Goal: Transaction & Acquisition: Obtain resource

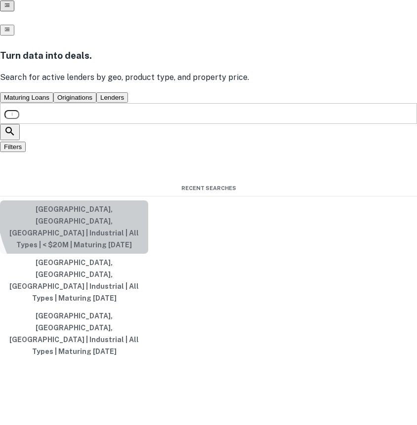
click at [148, 254] on button "Las Vegas, NV, USA | Industrial | All Types | < $20M | Maturing In 1 Year" at bounding box center [74, 227] width 148 height 53
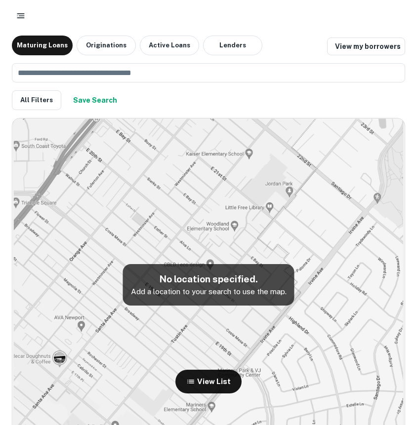
click at [180, 94] on div "All Filters Save Search" at bounding box center [208, 100] width 393 height 20
click at [177, 78] on input "text" at bounding box center [205, 72] width 386 height 19
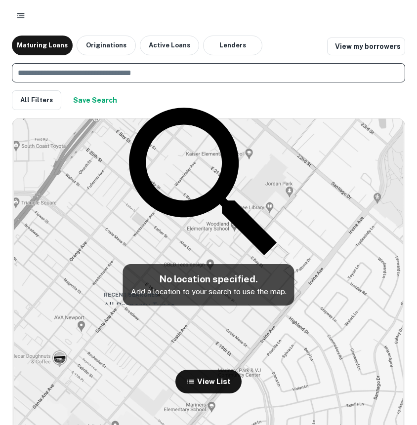
type input "*"
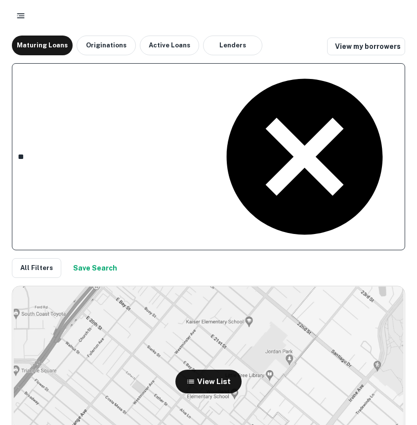
type input "*"
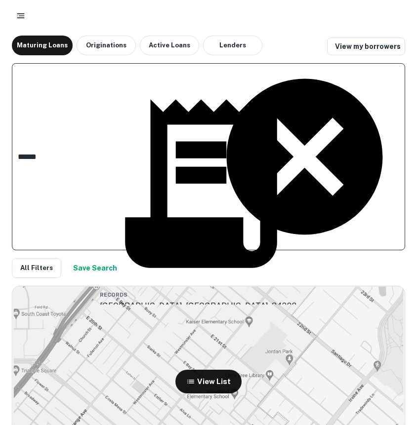
click at [171, 224] on body "Maturing Loans Originations Active Loans Lenders View my borrowers ****** ​ All…" at bounding box center [208, 212] width 417 height 425
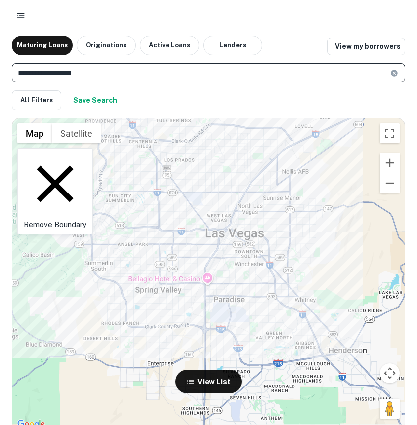
type input "**********"
click at [78, 151] on div "Remove Boundary" at bounding box center [55, 191] width 76 height 86
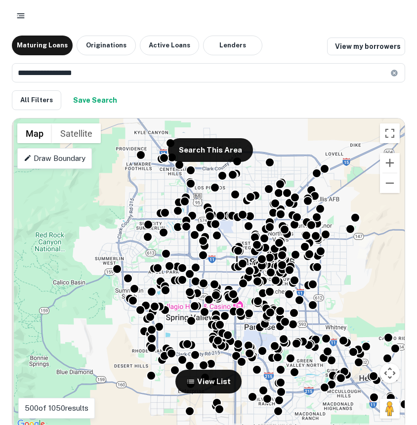
drag, startPoint x: 109, startPoint y: 185, endPoint x: 140, endPoint y: 211, distance: 41.0
click at [140, 211] on div "To activate drag with keyboard, press Alt + Enter. Once in keyboard drag state,…" at bounding box center [208, 275] width 392 height 312
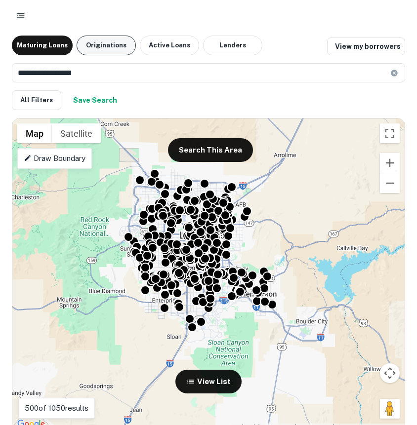
click at [98, 46] on button "Originations" at bounding box center [106, 46] width 59 height 20
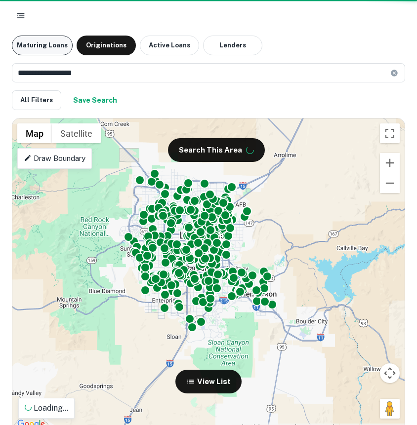
click at [19, 42] on button "Maturing Loans" at bounding box center [42, 46] width 61 height 20
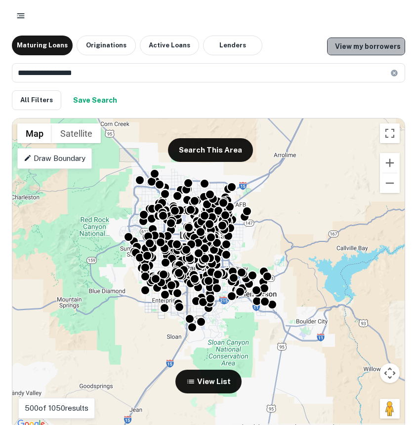
click at [394, 50] on link "View my borrowers" at bounding box center [366, 47] width 78 height 18
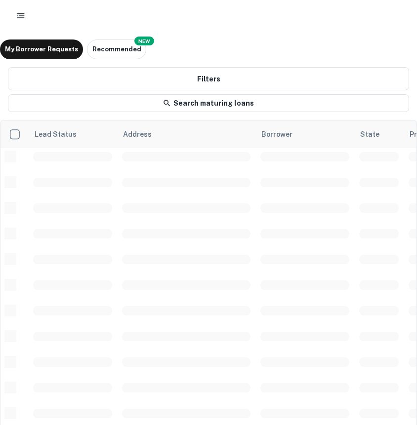
scroll to position [0, 0]
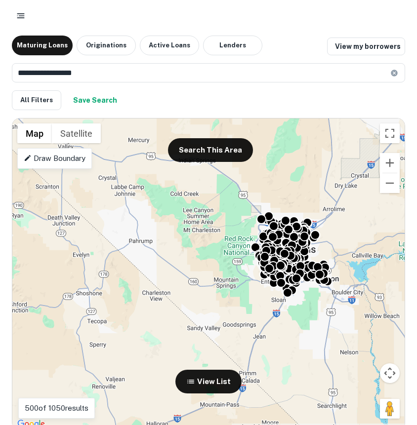
drag, startPoint x: 379, startPoint y: 246, endPoint x: 344, endPoint y: 255, distance: 36.7
click at [344, 255] on div "To activate drag with keyboard, press Alt + Enter. Once in keyboard drag state,…" at bounding box center [208, 275] width 392 height 312
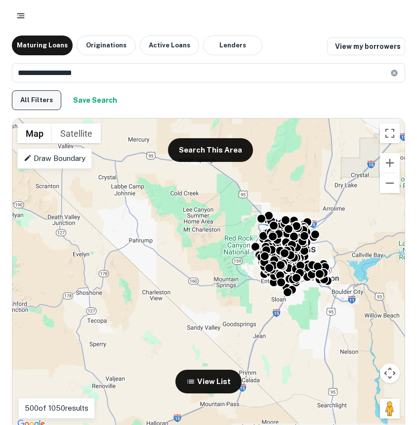
click at [31, 97] on button "All Filters" at bounding box center [36, 100] width 49 height 20
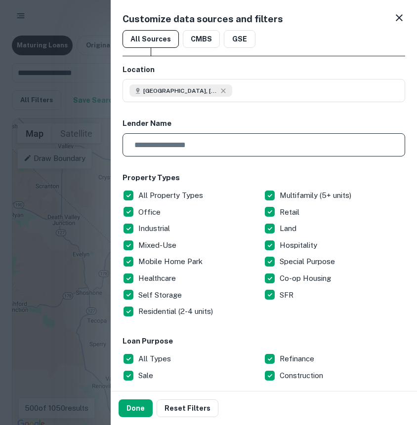
click at [197, 147] on input "text" at bounding box center [260, 144] width 276 height 23
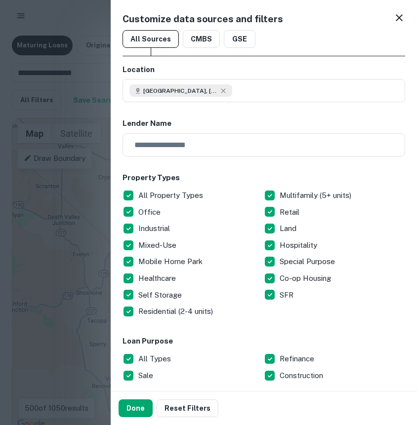
click at [45, 218] on div at bounding box center [208, 212] width 417 height 425
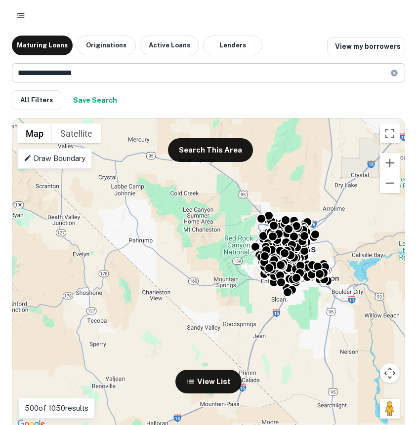
click at [84, 78] on input "**********" at bounding box center [201, 72] width 378 height 19
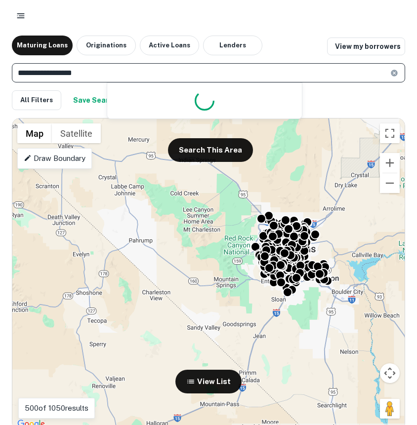
click at [84, 78] on input "**********" at bounding box center [201, 72] width 378 height 19
click at [84, 75] on input "**********" at bounding box center [201, 72] width 378 height 19
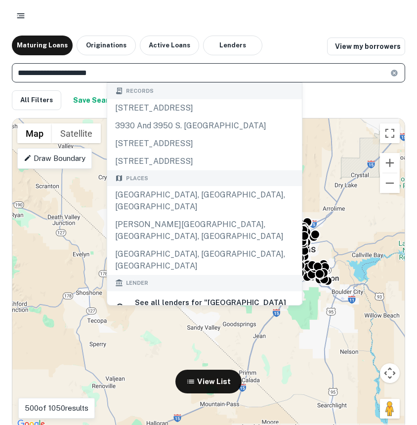
click at [126, 68] on input "**********" at bounding box center [201, 72] width 378 height 19
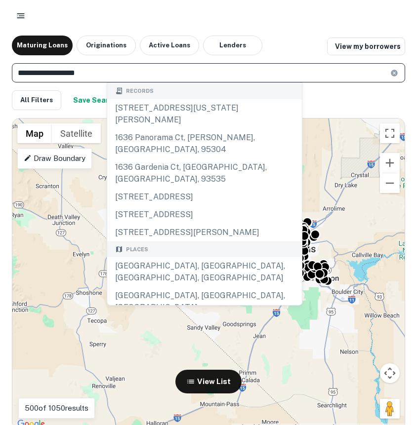
click at [56, 73] on input "**********" at bounding box center [201, 72] width 378 height 19
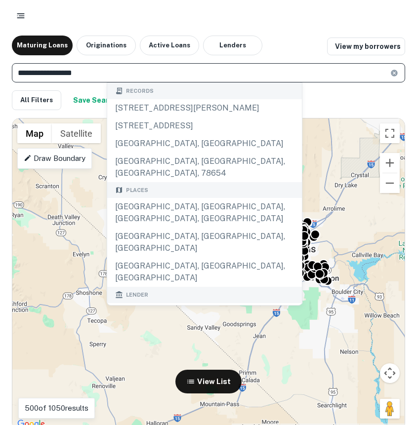
click at [163, 78] on input "**********" at bounding box center [201, 72] width 378 height 19
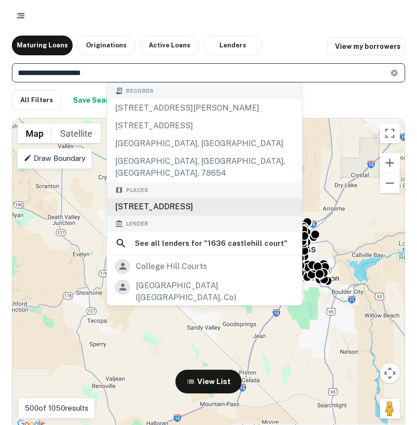
click at [230, 196] on body "**********" at bounding box center [208, 212] width 417 height 425
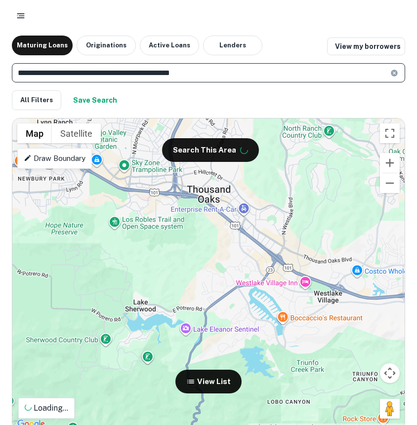
type input "**********"
click at [200, 284] on div "To activate drag with keyboard, press Alt + Enter. Once in keyboard drag state,…" at bounding box center [208, 275] width 392 height 312
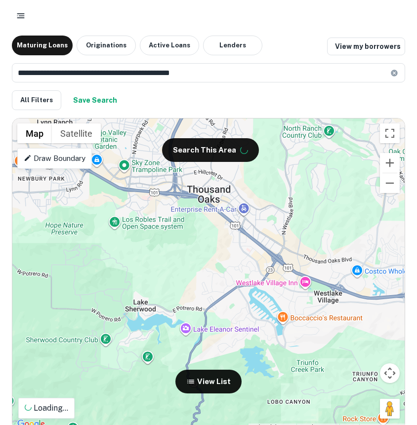
click at [200, 284] on div "To activate drag with keyboard, press Alt + Enter. Once in keyboard drag state,…" at bounding box center [208, 275] width 392 height 312
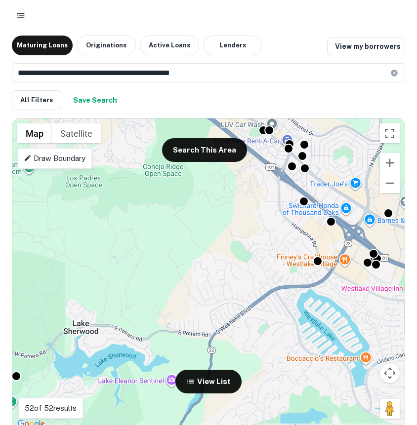
click at [200, 272] on div "To activate drag with keyboard, press Alt + Enter. Once in keyboard drag state,…" at bounding box center [208, 275] width 392 height 312
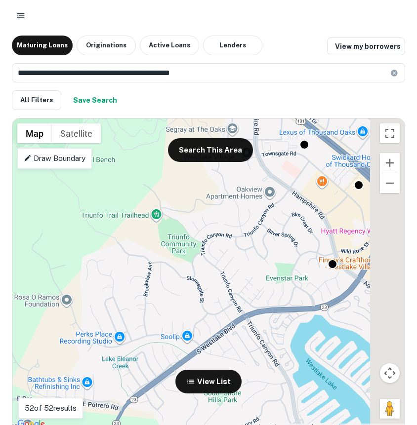
drag, startPoint x: 261, startPoint y: 253, endPoint x: 126, endPoint y: 261, distance: 135.1
click at [126, 261] on div "To activate drag with keyboard, press Alt + Enter. Once in keyboard drag state,…" at bounding box center [208, 275] width 392 height 312
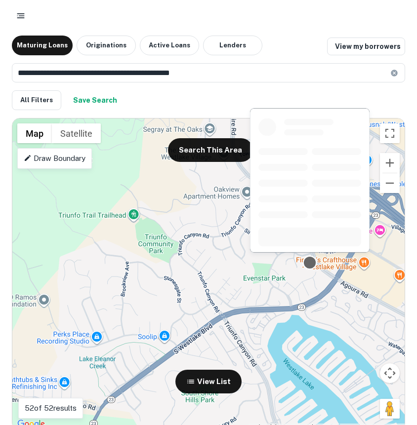
click at [311, 264] on div at bounding box center [310, 263] width 14 height 14
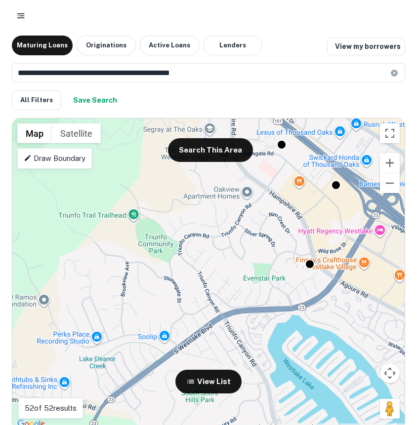
click at [311, 270] on div "To navigate, press the arrow keys. To activate drag with keyboard, press Alt + …" at bounding box center [208, 275] width 392 height 312
click at [309, 263] on div at bounding box center [310, 263] width 14 height 14
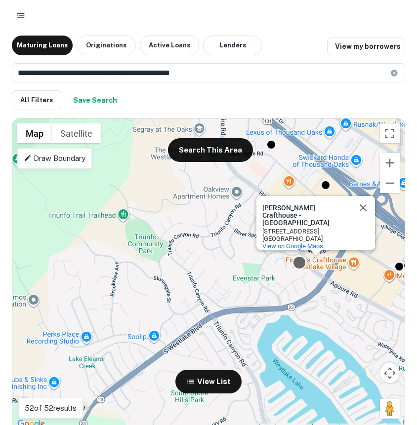
click at [294, 265] on div at bounding box center [299, 263] width 14 height 14
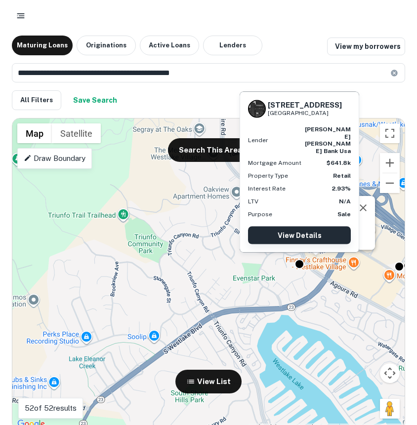
click at [309, 227] on link "View Details" at bounding box center [299, 236] width 103 height 18
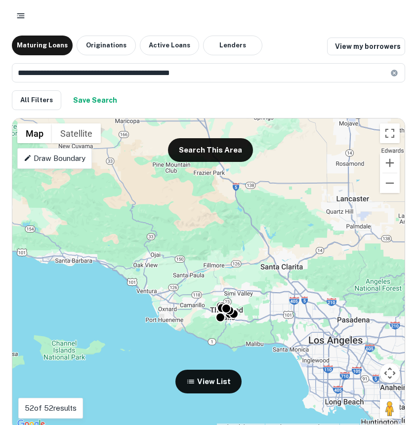
drag, startPoint x: 249, startPoint y: 347, endPoint x: 228, endPoint y: 330, distance: 26.7
click at [229, 329] on div "To activate drag with keyboard, press Alt + Enter. Once in keyboard drag state,…" at bounding box center [208, 275] width 392 height 312
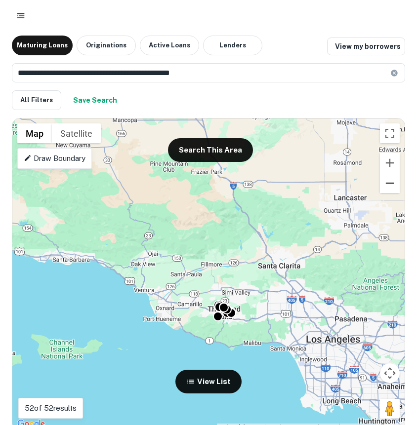
click at [383, 191] on button "Zoom out" at bounding box center [390, 183] width 20 height 20
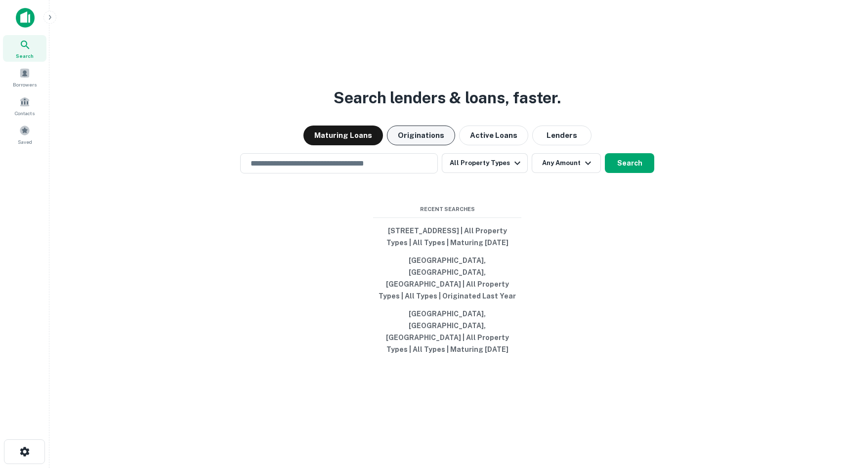
click at [431, 145] on button "Originations" at bounding box center [421, 135] width 68 height 20
click at [482, 173] on button "All Property Types" at bounding box center [485, 163] width 86 height 20
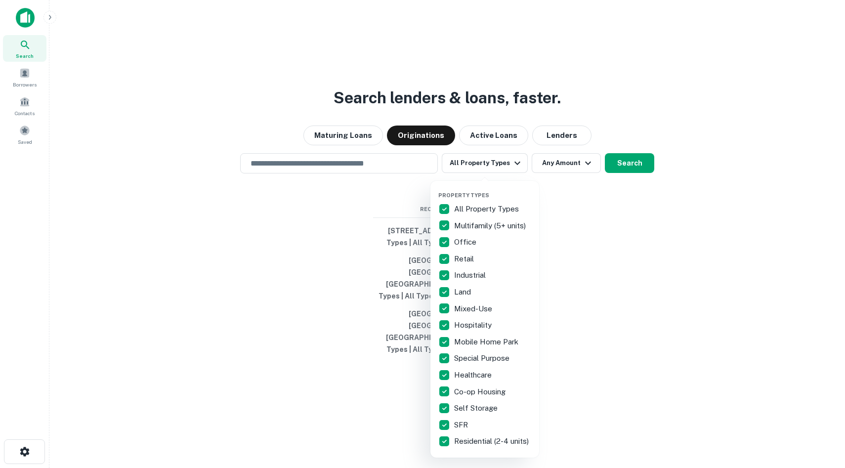
click at [355, 230] on div at bounding box center [422, 234] width 845 height 468
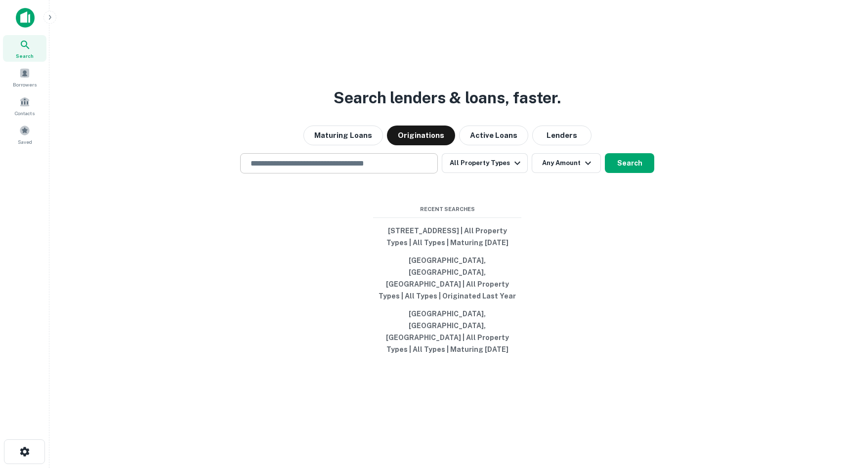
click at [317, 169] on input "text" at bounding box center [338, 163] width 189 height 11
click at [426, 291] on button "[GEOGRAPHIC_DATA], [GEOGRAPHIC_DATA], [GEOGRAPHIC_DATA] | All Property Types | …" at bounding box center [447, 277] width 148 height 53
type input "**********"
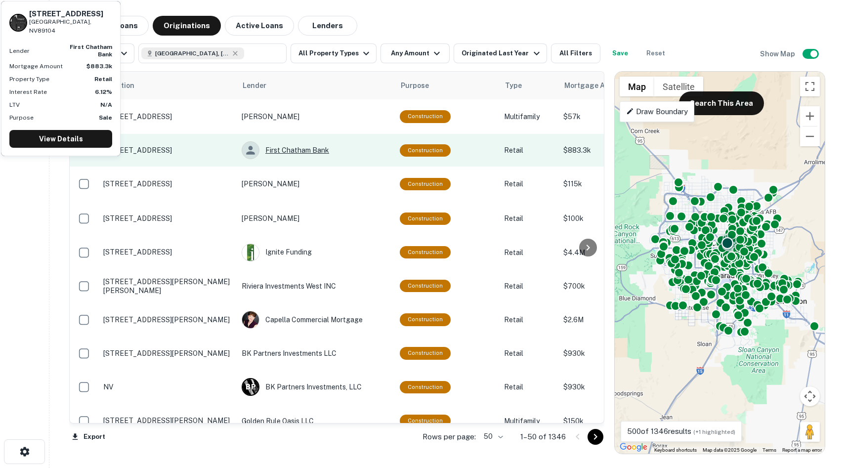
click at [284, 148] on div "First Chatham Bank" at bounding box center [316, 150] width 148 height 18
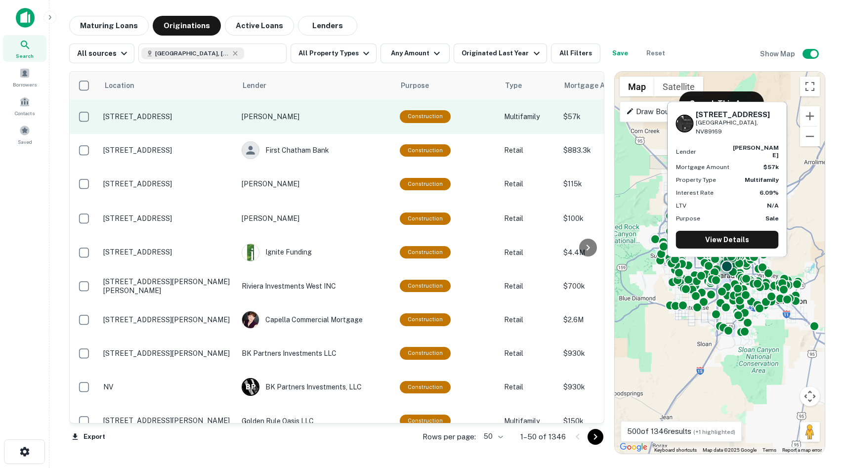
click at [273, 119] on p "Calianno Ralph" at bounding box center [316, 116] width 148 height 11
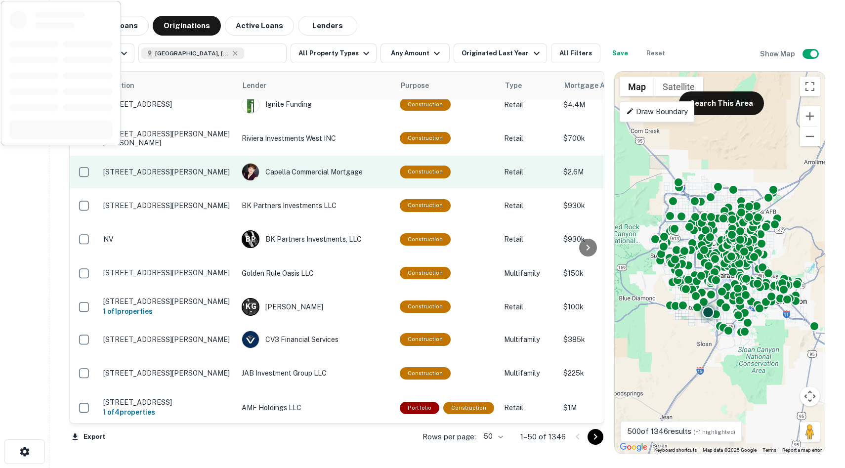
scroll to position [148, 0]
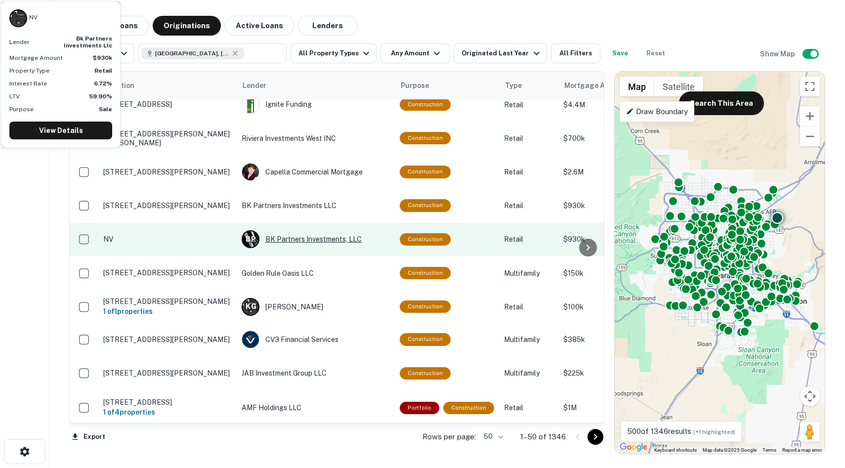
click at [292, 245] on div "B P BK Partners Investments, LLC" at bounding box center [316, 239] width 148 height 18
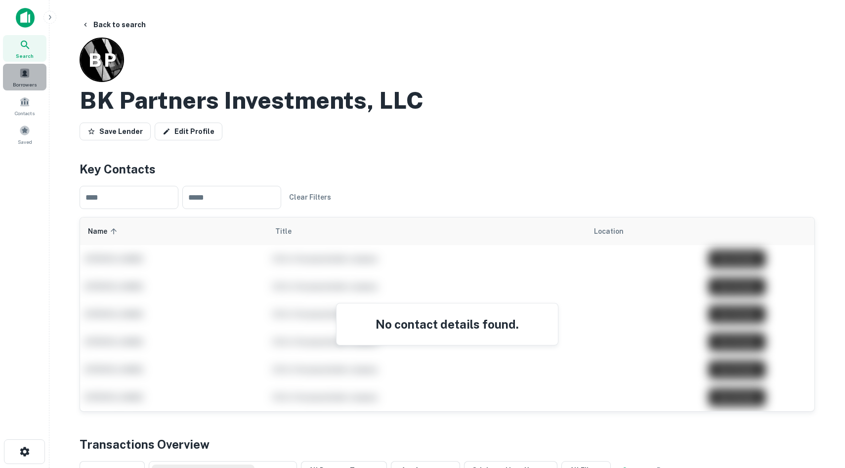
click at [22, 70] on span at bounding box center [24, 73] width 11 height 11
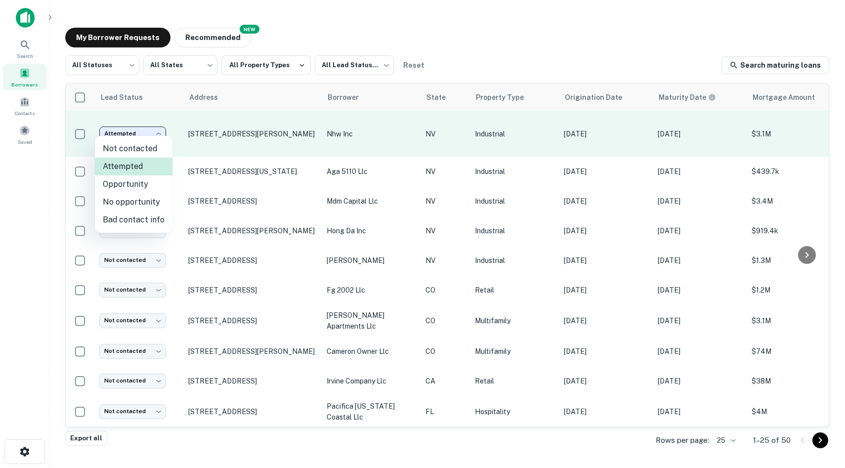
click at [151, 131] on body "Search Borrowers Contacts Saved My Borrower Requests NEW Recommended All Status…" at bounding box center [422, 234] width 845 height 468
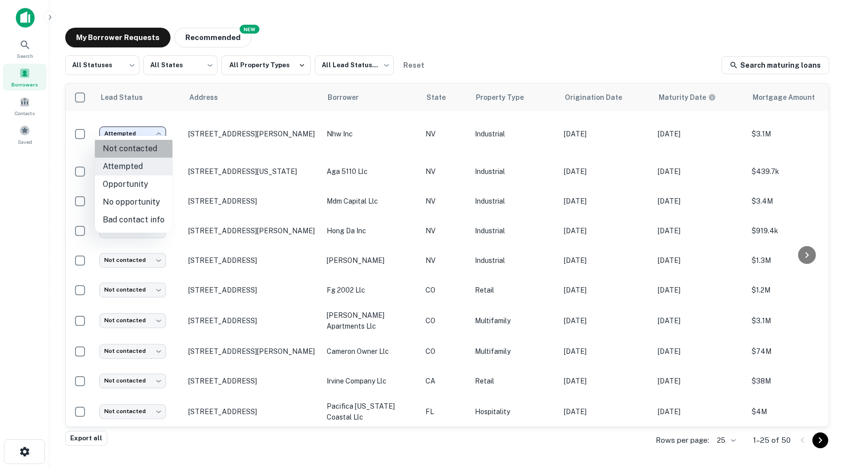
click at [144, 147] on li "Not contacted" at bounding box center [134, 149] width 78 height 18
type input "****"
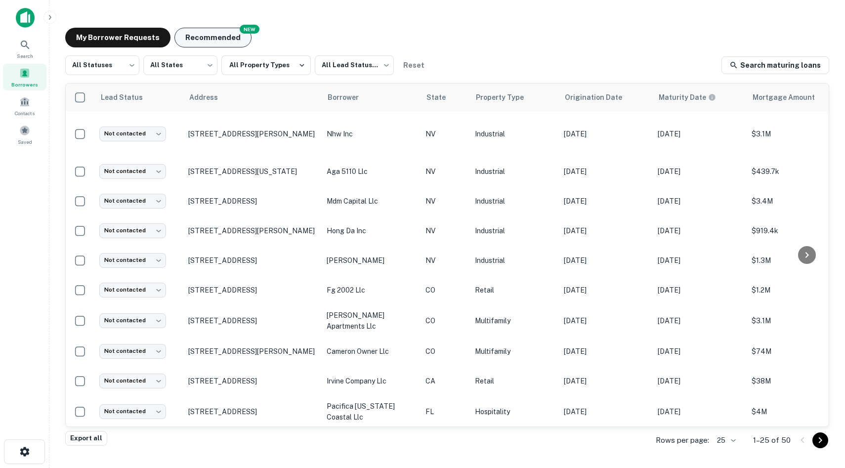
click at [229, 36] on button "Recommended" at bounding box center [212, 38] width 77 height 20
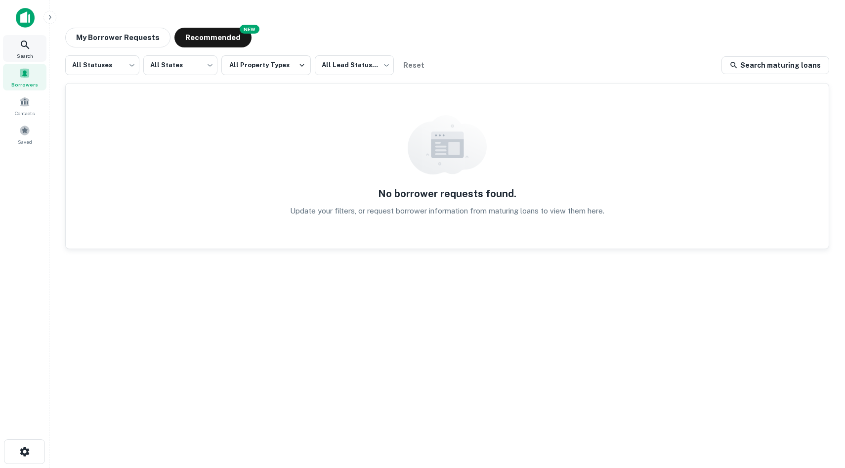
drag, startPoint x: 29, startPoint y: 45, endPoint x: 34, endPoint y: 37, distance: 9.3
click at [29, 45] on icon at bounding box center [25, 45] width 12 height 12
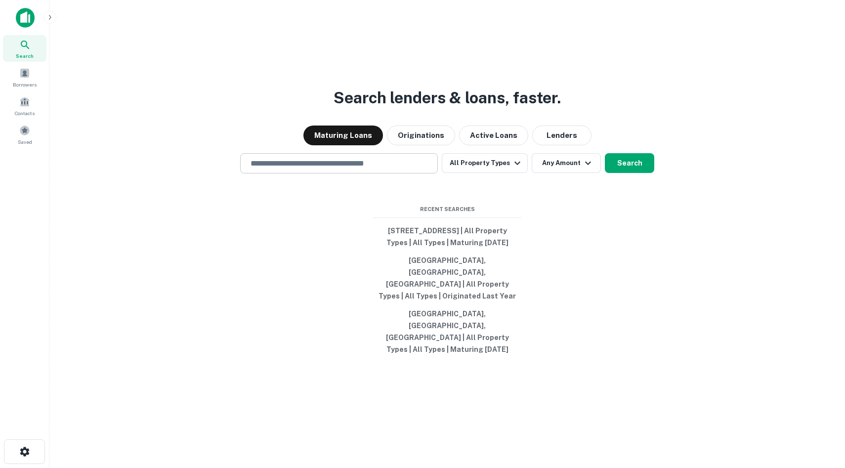
click at [278, 173] on div "​" at bounding box center [339, 163] width 198 height 20
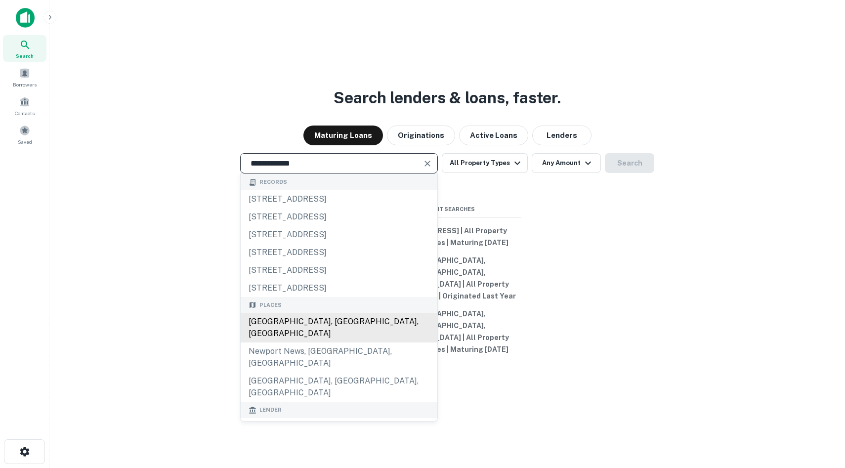
click at [333, 342] on div "[GEOGRAPHIC_DATA], [GEOGRAPHIC_DATA], [GEOGRAPHIC_DATA]" at bounding box center [339, 328] width 197 height 30
type input "**********"
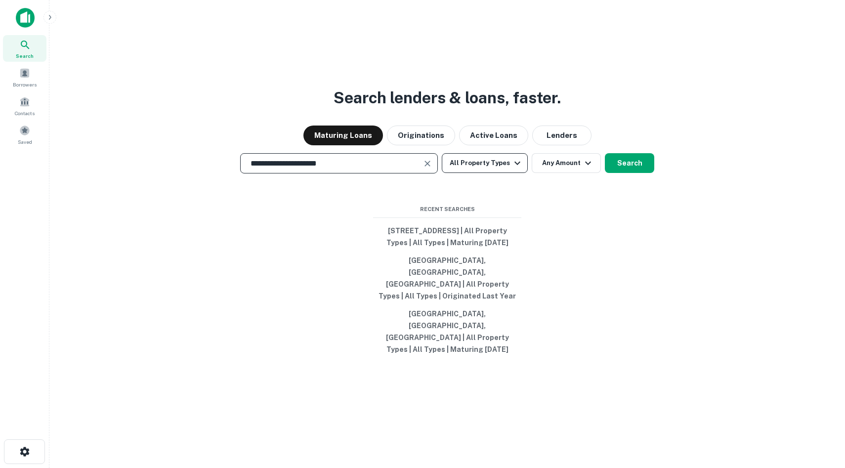
click at [480, 173] on button "All Property Types" at bounding box center [485, 163] width 86 height 20
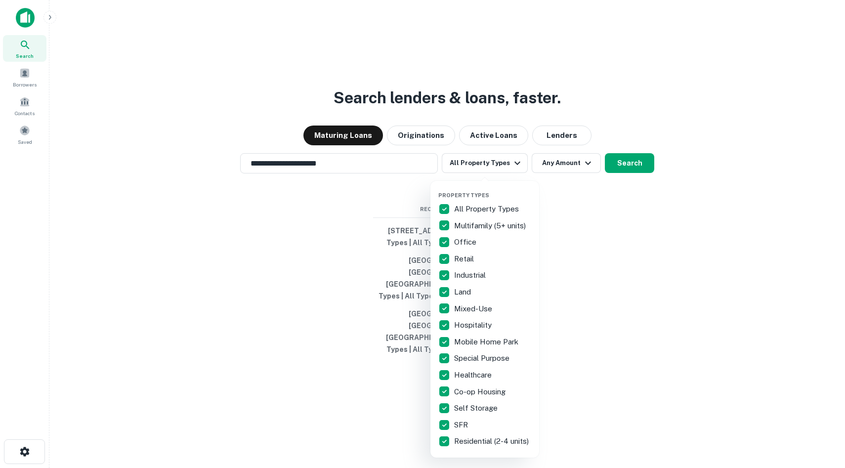
click at [560, 174] on div at bounding box center [422, 234] width 845 height 468
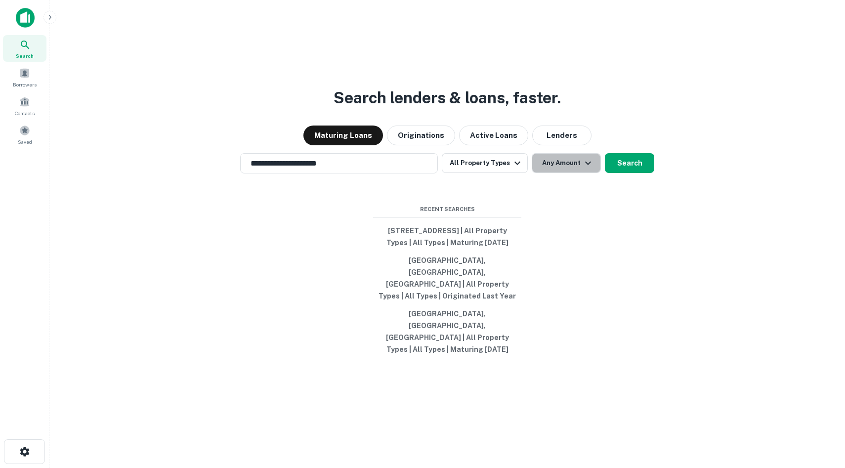
click at [569, 173] on button "Any Amount" at bounding box center [565, 163] width 69 height 20
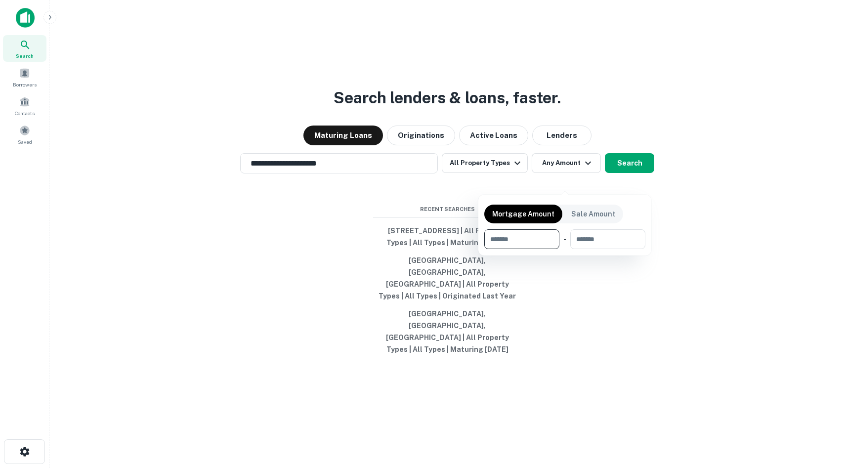
click at [517, 243] on input "number" at bounding box center [518, 239] width 68 height 20
type input "*******"
click at [488, 186] on div at bounding box center [422, 234] width 845 height 468
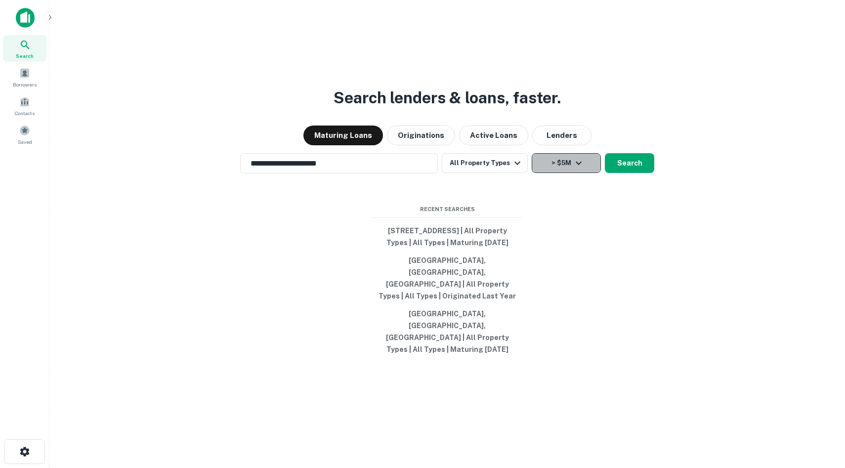
click at [557, 173] on button "> $5M" at bounding box center [565, 163] width 69 height 20
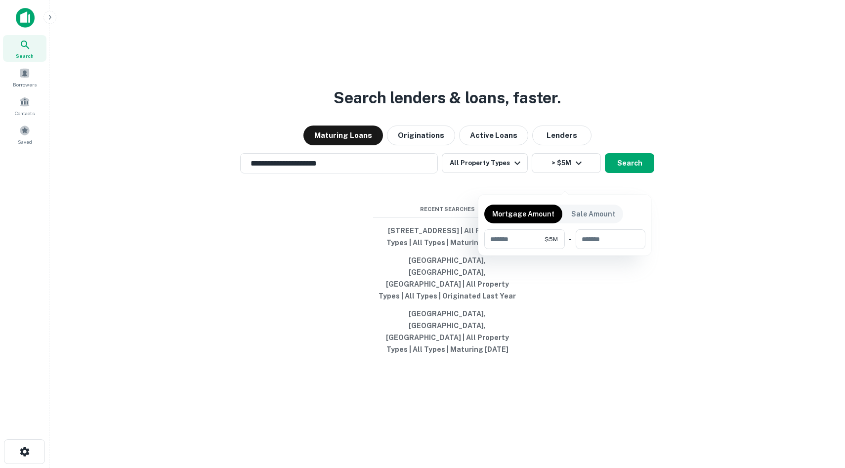
click at [536, 210] on p "Mortgage Amount" at bounding box center [523, 213] width 62 height 11
click at [508, 235] on input "*******" at bounding box center [514, 239] width 60 height 20
click at [609, 298] on div at bounding box center [422, 234] width 845 height 468
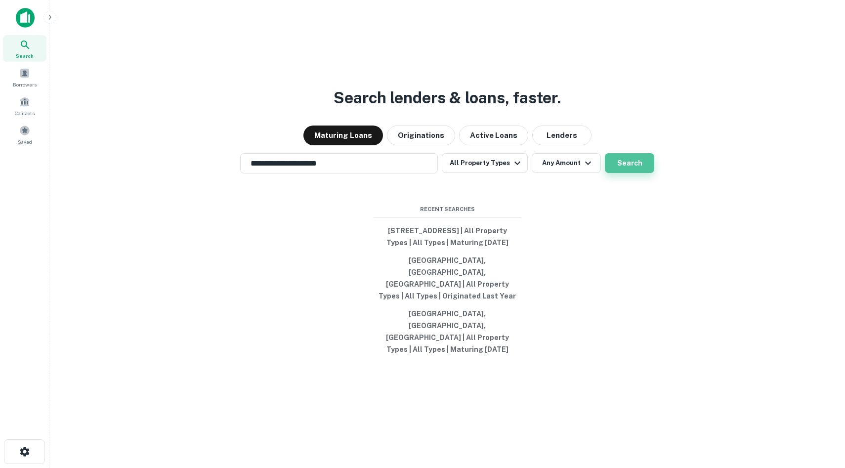
click at [636, 173] on button "Search" at bounding box center [629, 163] width 49 height 20
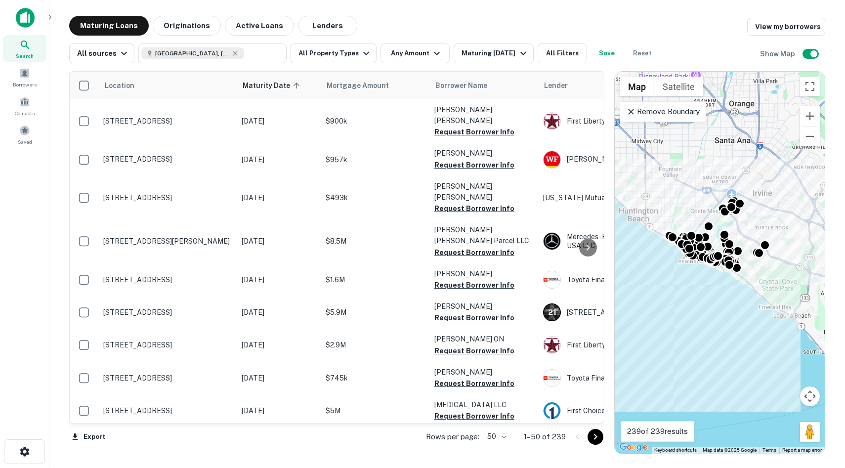
click at [694, 264] on div "To activate drag with keyboard, press Alt + Enter. Once in keyboard drag state,…" at bounding box center [719, 263] width 210 height 382
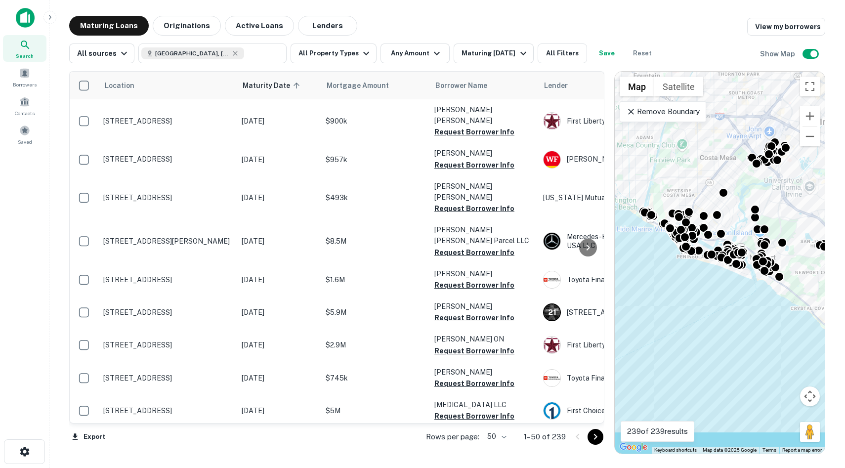
click at [694, 264] on div "To activate drag with keyboard, press Alt + Enter. Once in keyboard drag state,…" at bounding box center [719, 263] width 210 height 382
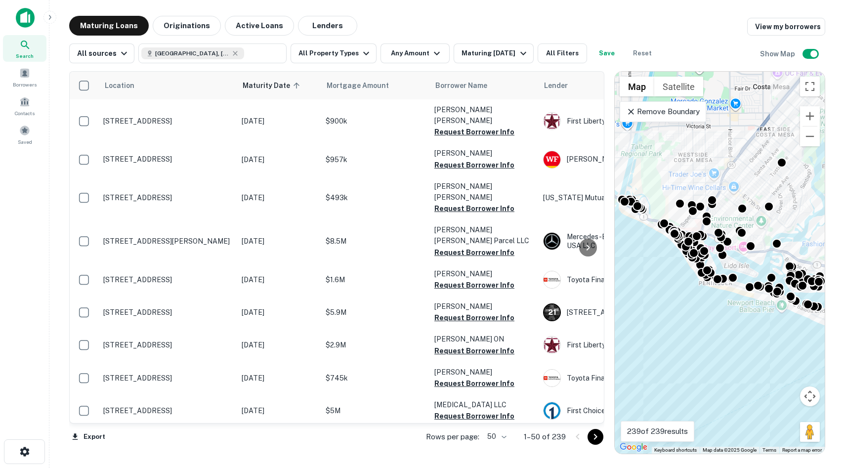
drag, startPoint x: 681, startPoint y: 251, endPoint x: 709, endPoint y: 286, distance: 45.1
click at [709, 286] on div "To activate drag with keyboard, press Alt + Enter. Once in keyboard drag state,…" at bounding box center [719, 263] width 210 height 382
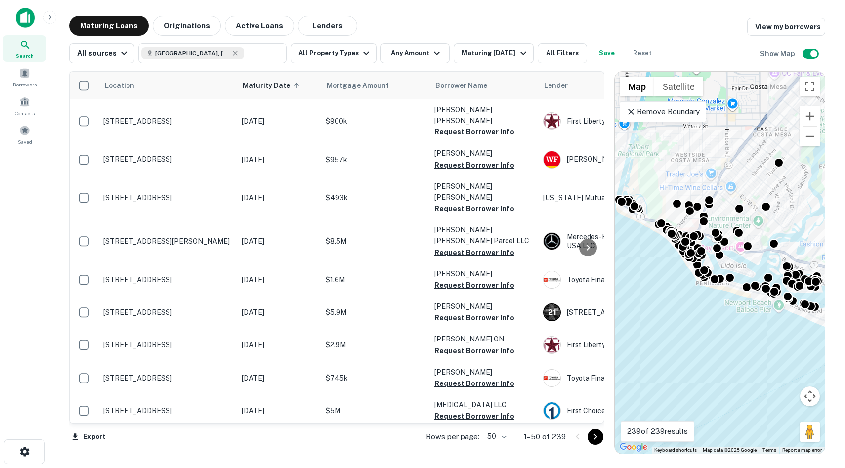
click at [662, 260] on div "To activate drag with keyboard, press Alt + Enter. Once in keyboard drag state,…" at bounding box center [719, 263] width 210 height 382
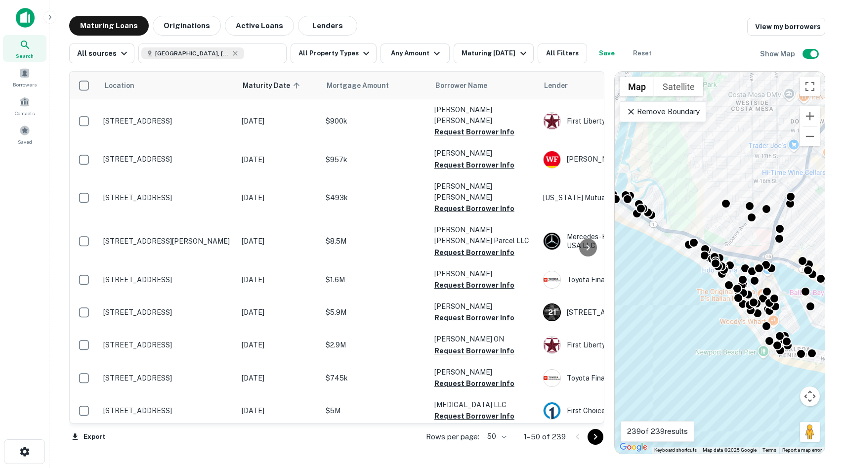
drag, startPoint x: 662, startPoint y: 258, endPoint x: 696, endPoint y: 314, distance: 65.4
click at [699, 316] on div "To activate drag with keyboard, press Alt + Enter. Once in keyboard drag state,…" at bounding box center [719, 263] width 210 height 382
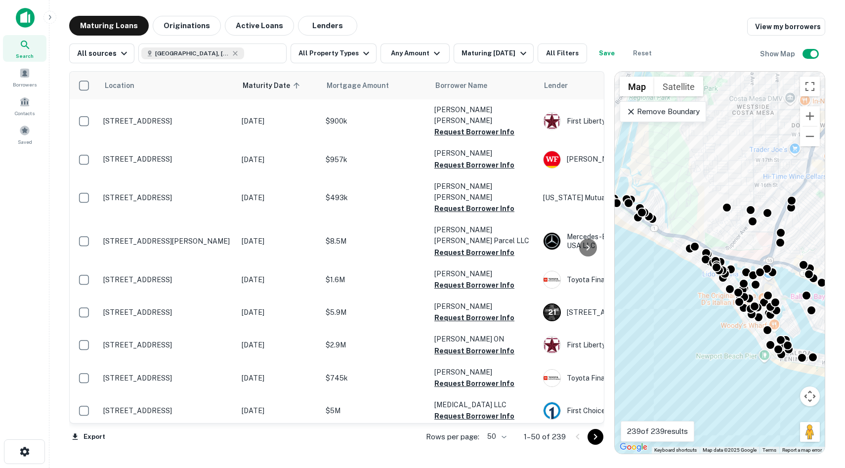
click at [654, 242] on div "To activate drag with keyboard, press Alt + Enter. Once in keyboard drag state,…" at bounding box center [719, 263] width 210 height 382
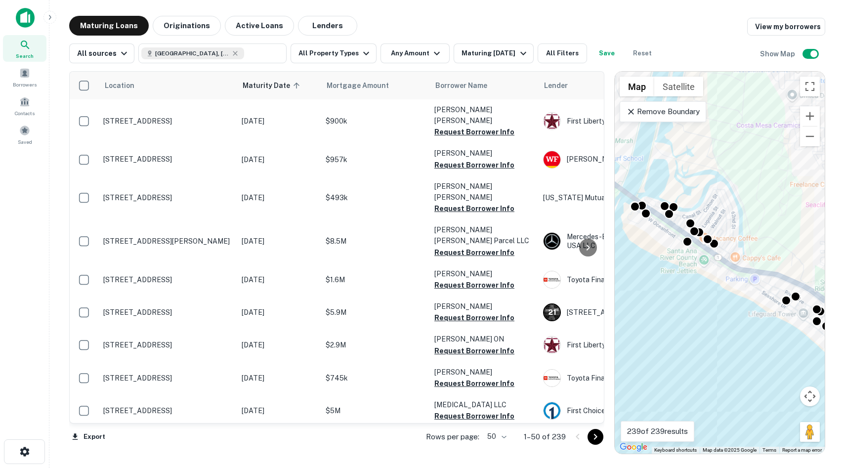
drag, startPoint x: 672, startPoint y: 245, endPoint x: 732, endPoint y: 296, distance: 77.8
click at [732, 296] on div "To activate drag with keyboard, press Alt + Enter. Once in keyboard drag state,…" at bounding box center [719, 263] width 210 height 382
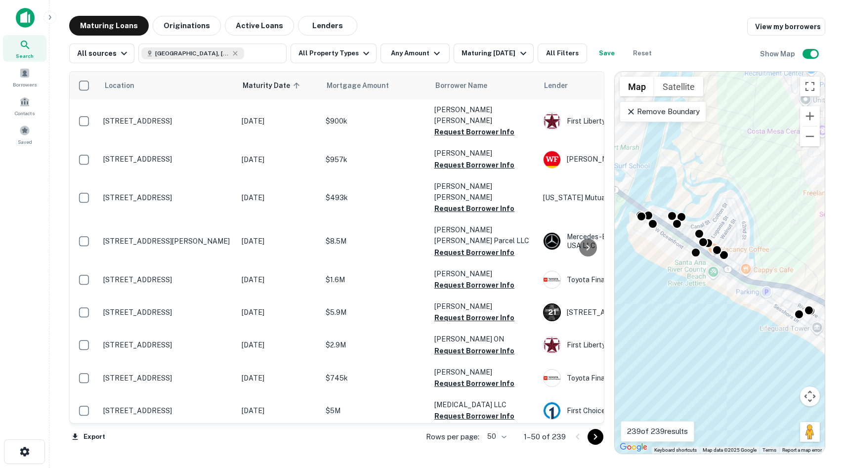
click at [648, 231] on div "To activate drag with keyboard, press Alt + Enter. Once in keyboard drag state,…" at bounding box center [719, 263] width 210 height 382
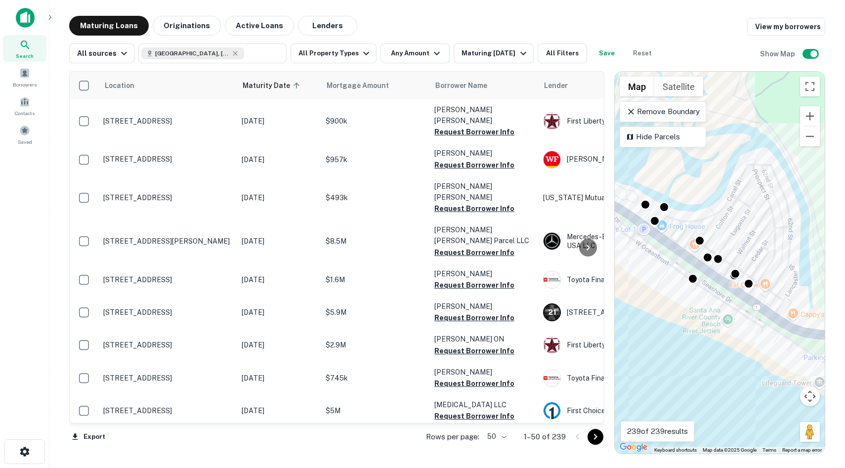
drag, startPoint x: 718, startPoint y: 245, endPoint x: 651, endPoint y: 243, distance: 67.2
click at [651, 243] on div "To activate drag with keyboard, press Alt + Enter. Once in keyboard drag state,…" at bounding box center [719, 263] width 210 height 382
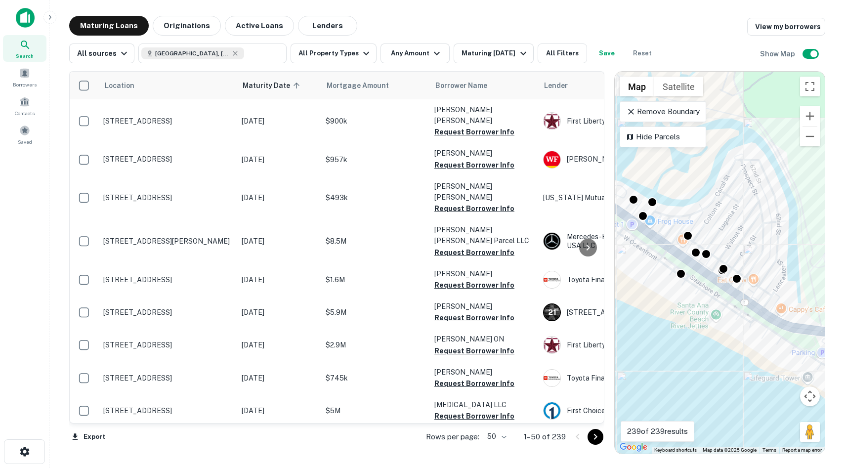
drag, startPoint x: 762, startPoint y: 301, endPoint x: 650, endPoint y: 263, distance: 118.6
click at [650, 263] on div "To activate drag with keyboard, press Alt + Enter. Once in keyboard drag state,…" at bounding box center [719, 263] width 210 height 382
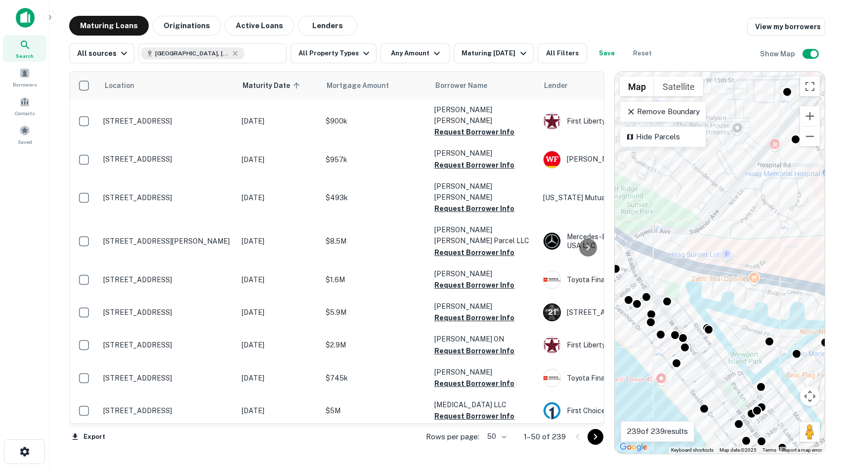
drag, startPoint x: 707, startPoint y: 307, endPoint x: 636, endPoint y: 260, distance: 85.9
click at [636, 260] on div "To activate drag with keyboard, press Alt + Enter. Once in keyboard drag state,…" at bounding box center [719, 263] width 210 height 382
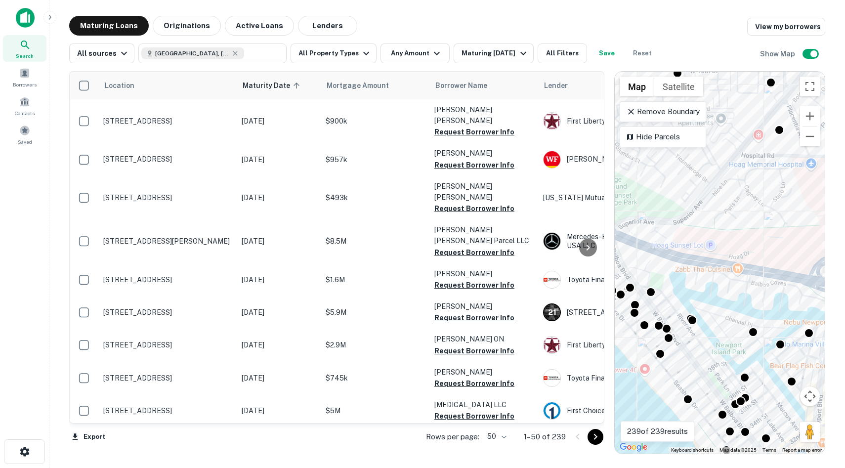
click at [728, 337] on div "To activate drag with keyboard, press Alt + Enter. Once in keyboard drag state,…" at bounding box center [719, 263] width 210 height 382
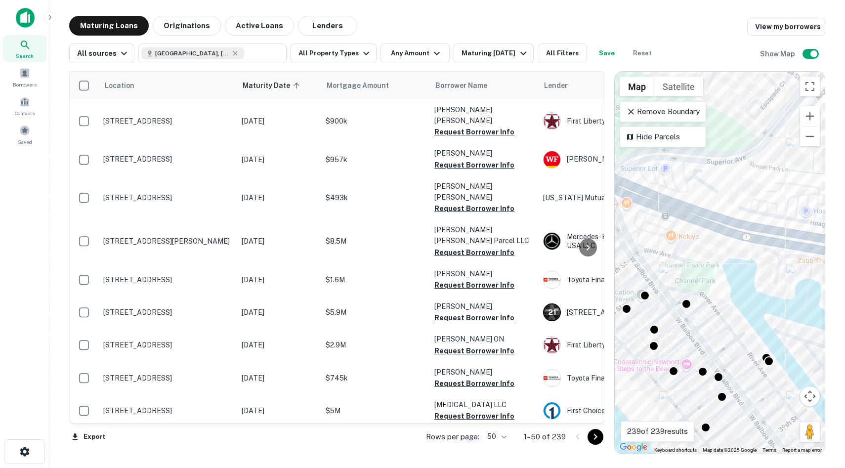
drag, startPoint x: 721, startPoint y: 330, endPoint x: 834, endPoint y: 383, distance: 124.2
click at [834, 383] on div "Maturing Loans Originations Active Loans Lenders View my borrowers All sources …" at bounding box center [446, 235] width 779 height 438
drag, startPoint x: 780, startPoint y: 333, endPoint x: 673, endPoint y: 283, distance: 118.6
click at [673, 283] on div "To activate drag with keyboard, press Alt + Enter. Once in keyboard drag state,…" at bounding box center [719, 263] width 210 height 382
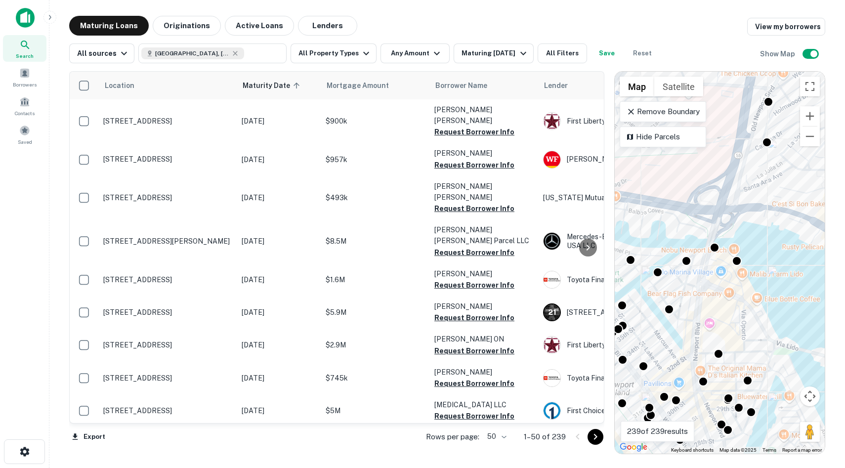
click at [773, 311] on div "To activate drag with keyboard, press Alt + Enter. Once in keyboard drag state,…" at bounding box center [719, 263] width 210 height 382
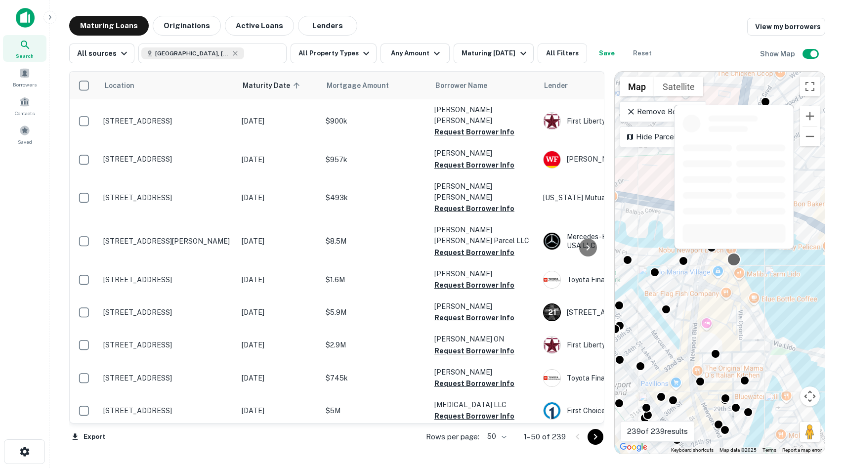
click at [732, 257] on div at bounding box center [734, 259] width 14 height 14
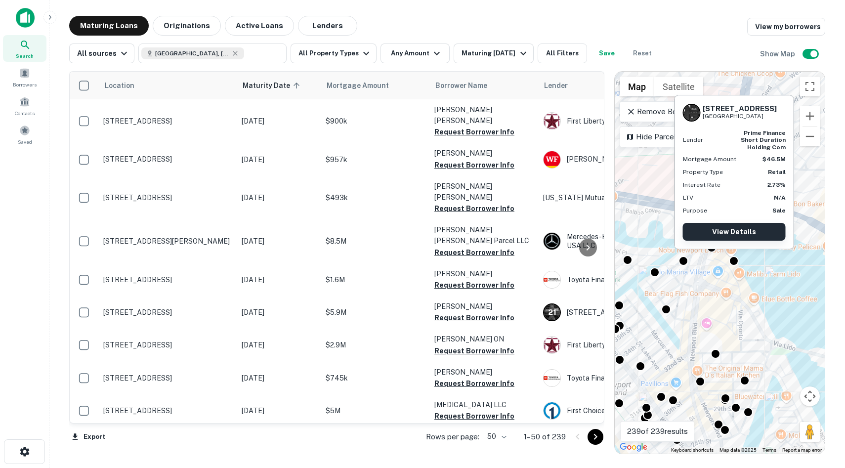
click at [752, 232] on link "View Details" at bounding box center [734, 232] width 103 height 18
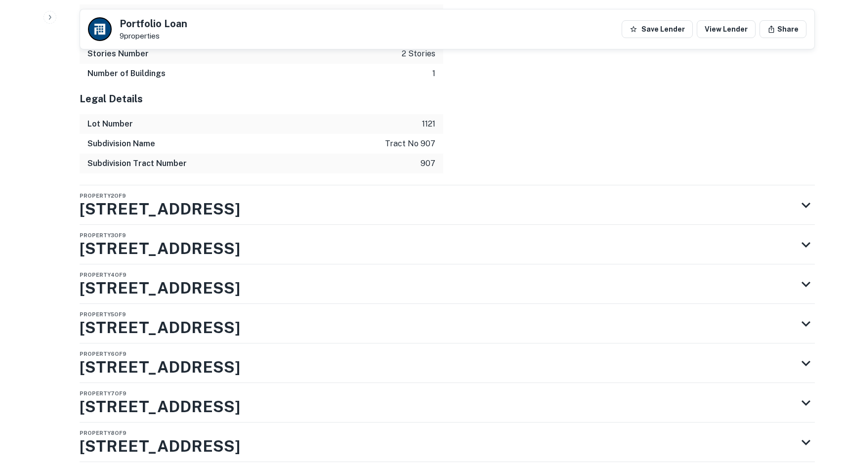
scroll to position [1603, 0]
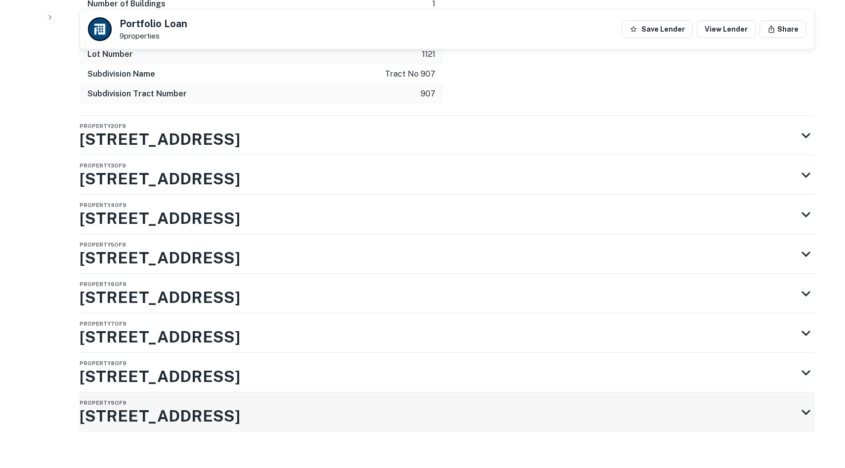
click at [278, 409] on div "Property 9 of 9 [GEOGRAPHIC_DATA]" at bounding box center [438, 412] width 717 height 40
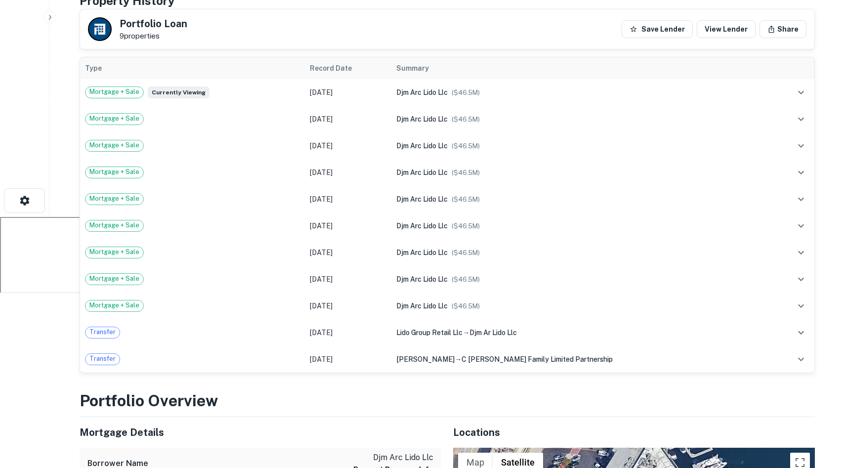
scroll to position [0, 0]
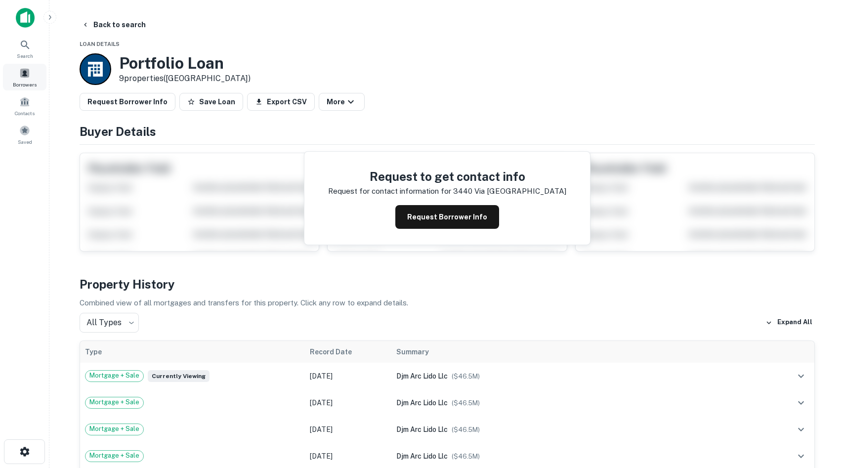
click at [18, 78] on div "Borrowers" at bounding box center [24, 77] width 43 height 27
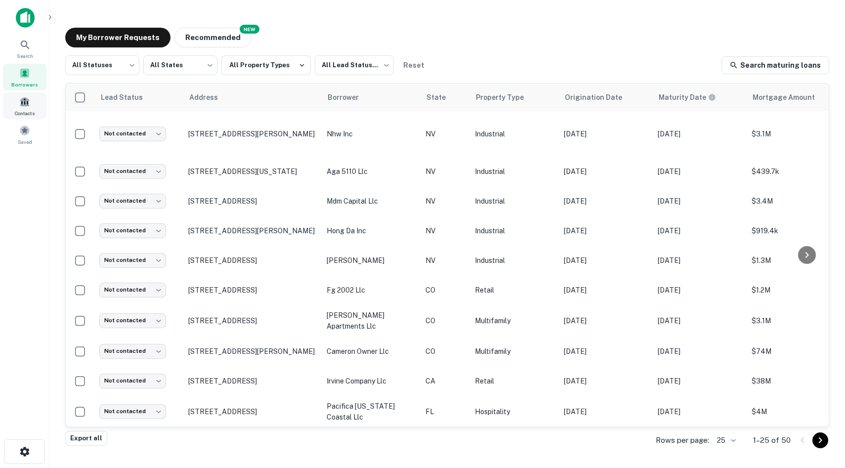
click at [15, 161] on div "Search Borrowers Contacts Saved" at bounding box center [24, 218] width 49 height 437
click at [31, 132] on div "Saved" at bounding box center [24, 134] width 43 height 27
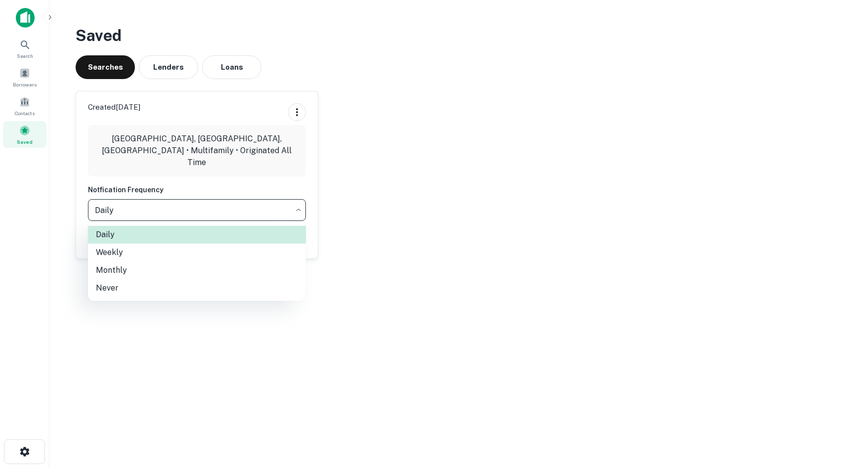
click at [249, 204] on body "Search Borrowers Contacts Saved Saved Searches Lenders Loans Created [DATE][GEO…" at bounding box center [422, 234] width 845 height 468
click at [396, 182] on div at bounding box center [422, 234] width 845 height 468
click at [150, 208] on body "Search Borrowers Contacts Saved Saved Searches Lenders Loans Created [DATE][GEO…" at bounding box center [422, 234] width 845 height 468
click at [142, 289] on li "Never" at bounding box center [197, 288] width 218 height 18
type input "*****"
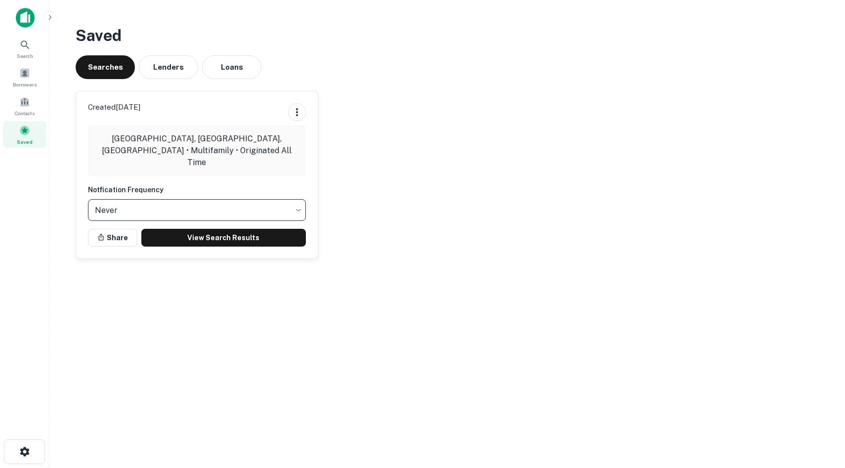
click at [400, 251] on div "Created [DATE] [GEOGRAPHIC_DATA], [GEOGRAPHIC_DATA], [GEOGRAPHIC_DATA] • Multif…" at bounding box center [443, 171] width 751 height 176
click at [29, 46] on icon at bounding box center [25, 45] width 12 height 12
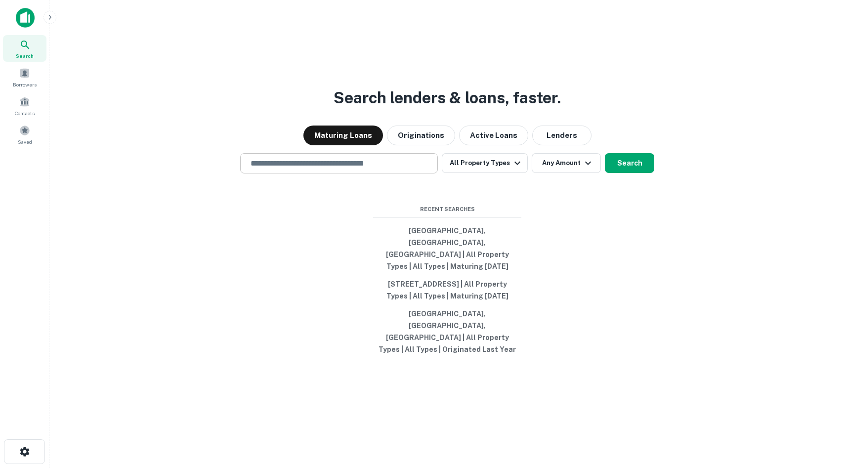
click at [318, 173] on div "​" at bounding box center [339, 163] width 198 height 20
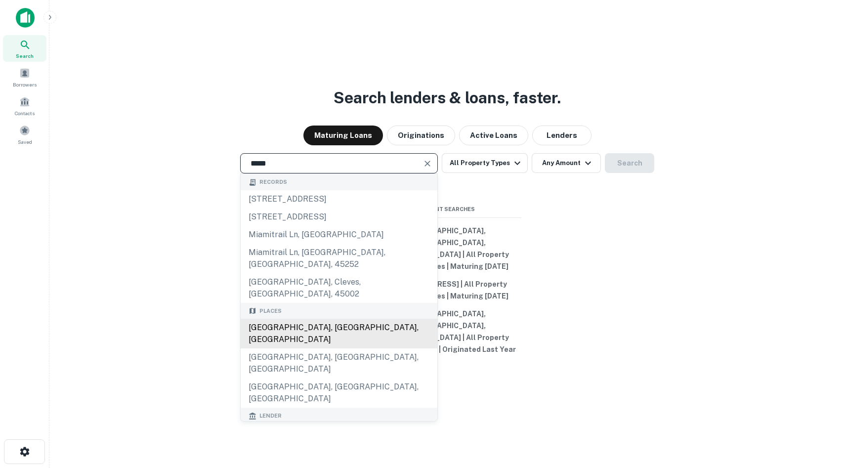
click at [315, 325] on div "Miami, FL, USA" at bounding box center [339, 334] width 197 height 30
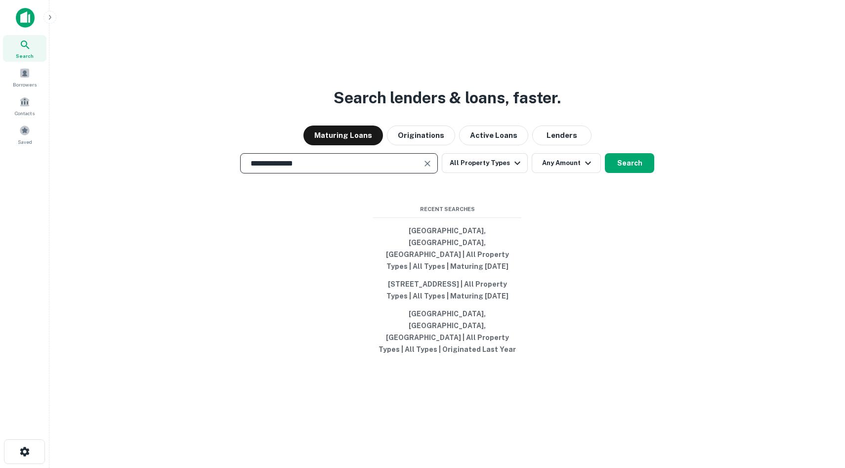
type input "**********"
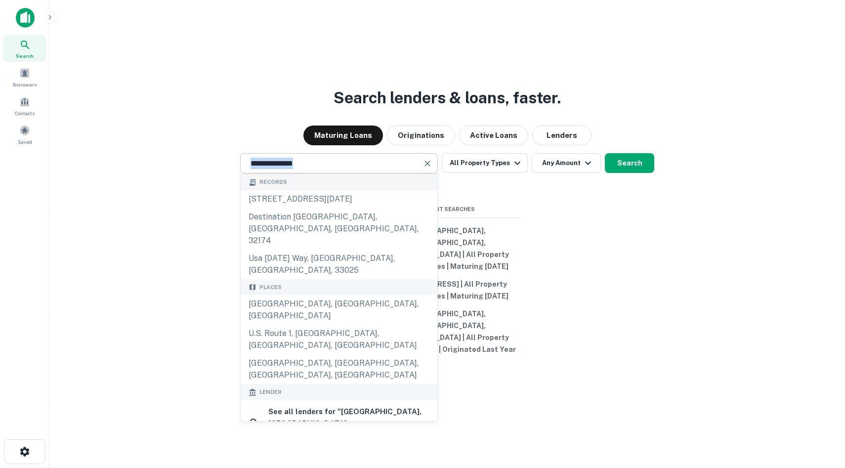
click at [377, 172] on div "**********" at bounding box center [446, 258] width 779 height 468
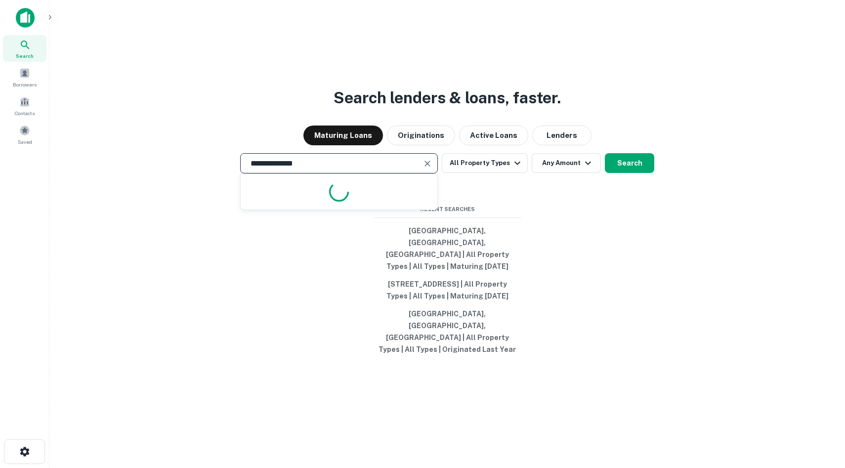
click at [331, 169] on input "**********" at bounding box center [331, 163] width 174 height 11
click at [477, 173] on button "All Property Types" at bounding box center [485, 163] width 86 height 20
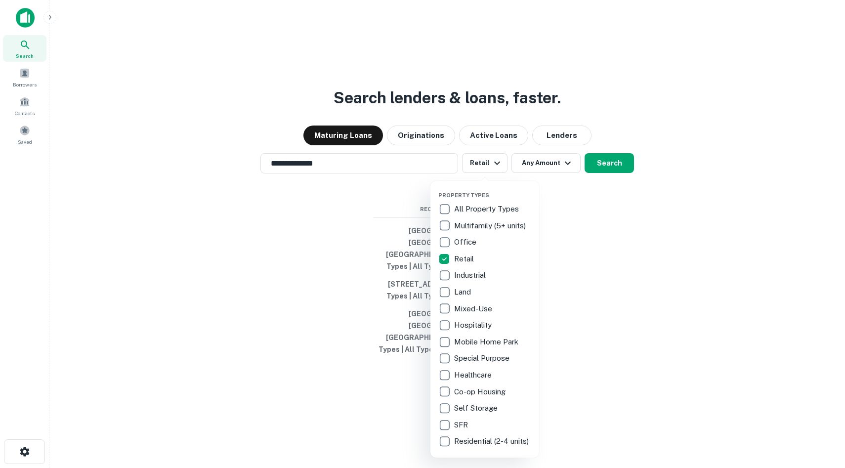
click at [618, 256] on div at bounding box center [422, 234] width 845 height 468
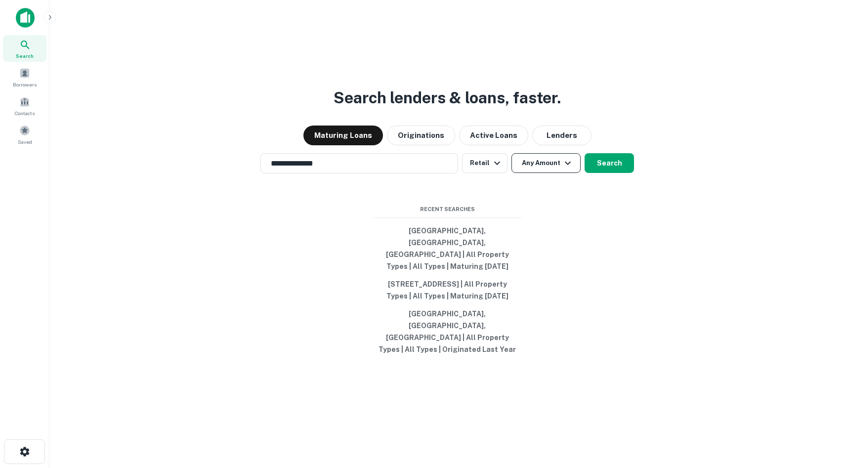
click at [534, 173] on button "Any Amount" at bounding box center [545, 163] width 69 height 20
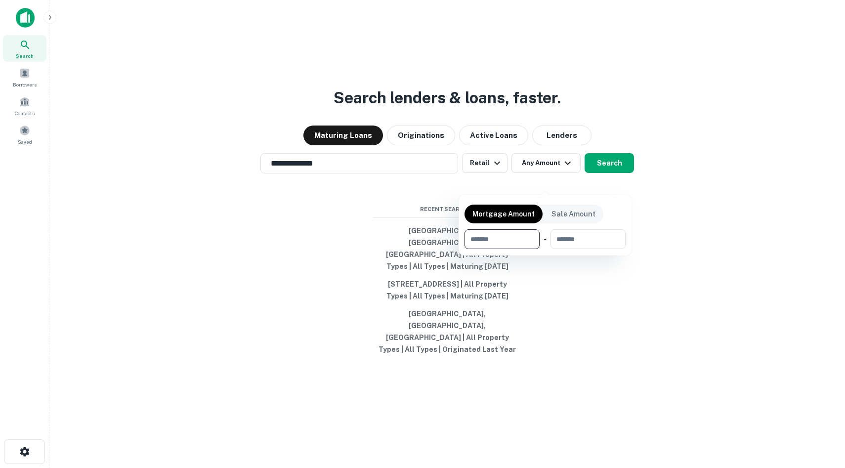
click at [482, 168] on div at bounding box center [422, 234] width 845 height 468
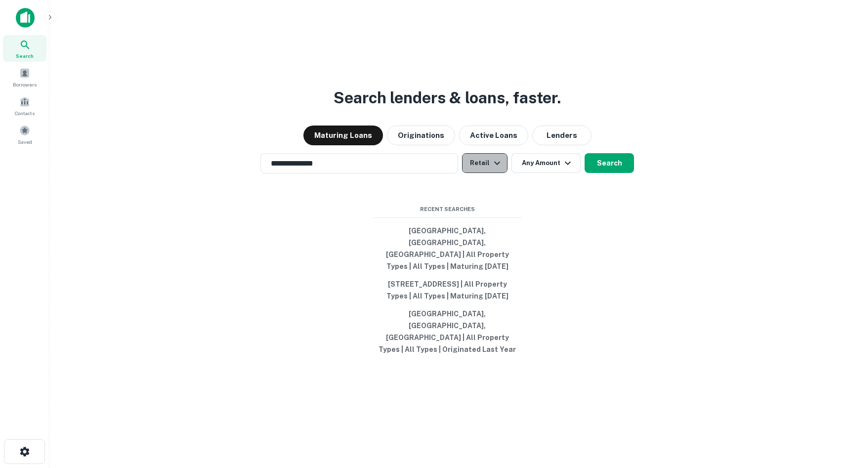
click at [483, 173] on button "Retail" at bounding box center [484, 163] width 45 height 20
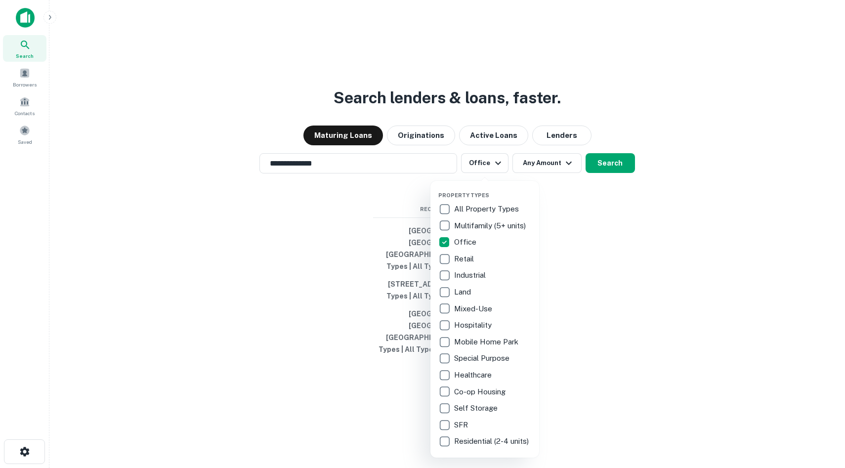
click at [550, 185] on div at bounding box center [422, 234] width 845 height 468
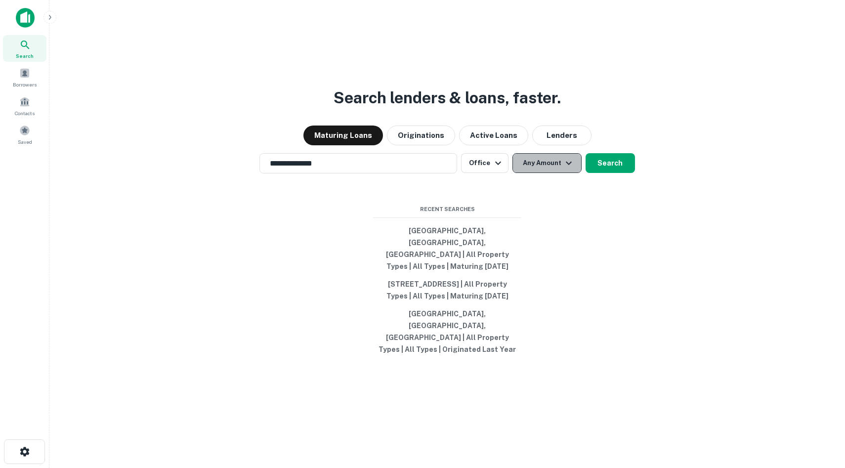
click at [541, 173] on button "Any Amount" at bounding box center [546, 163] width 69 height 20
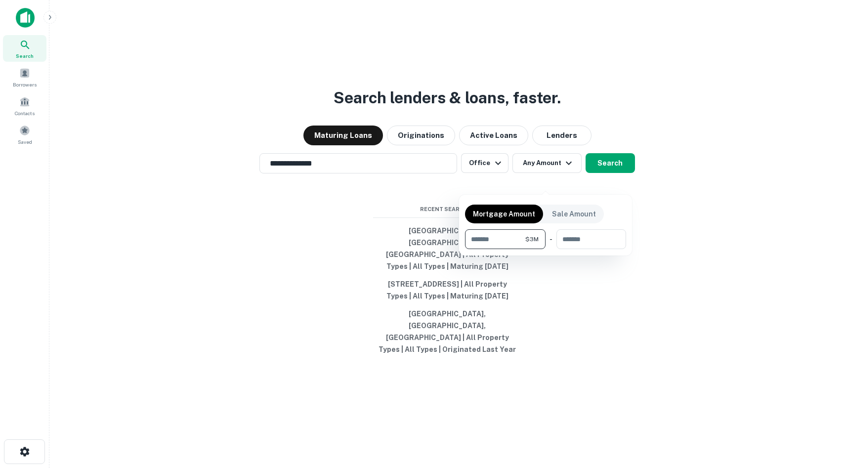
type input "*******"
type input "********"
click at [623, 184] on div at bounding box center [422, 234] width 845 height 468
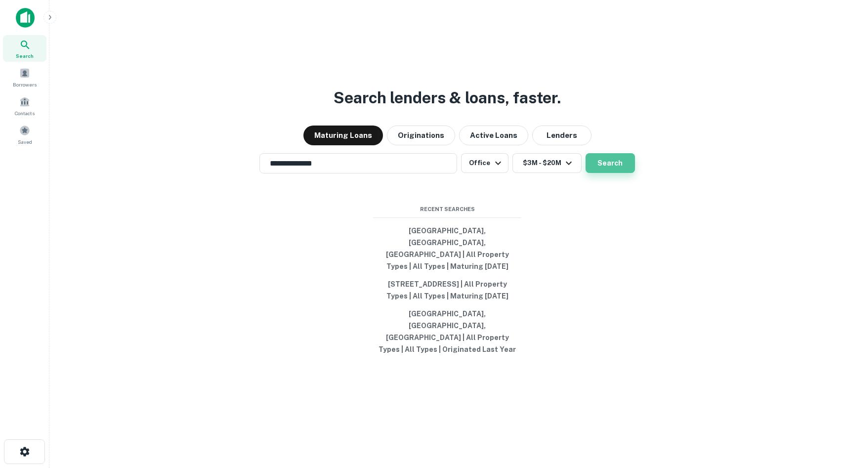
click at [595, 173] on button "Search" at bounding box center [609, 163] width 49 height 20
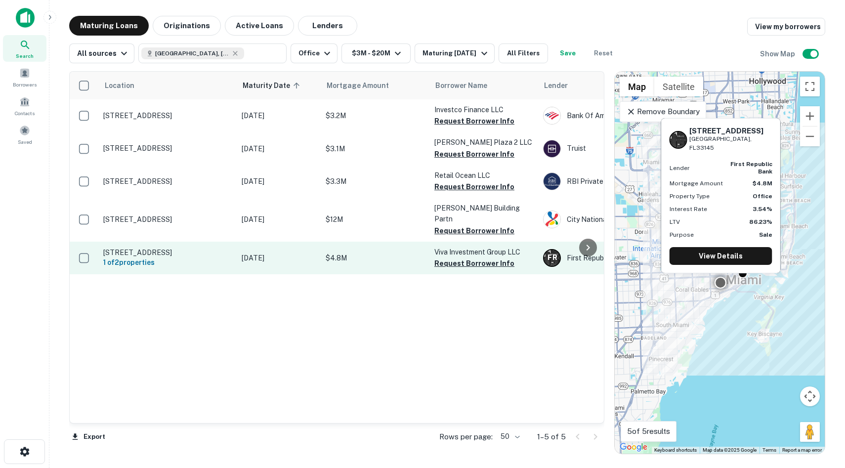
scroll to position [0, 71]
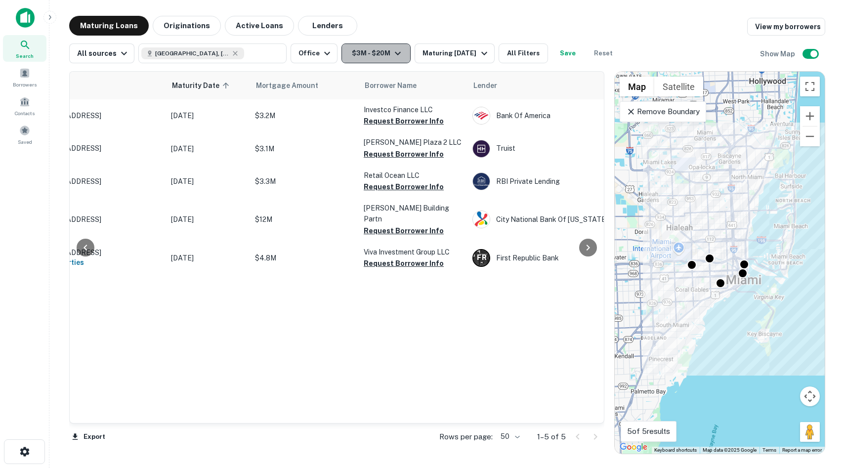
click at [361, 52] on button "$3M - $20M" at bounding box center [375, 53] width 69 height 20
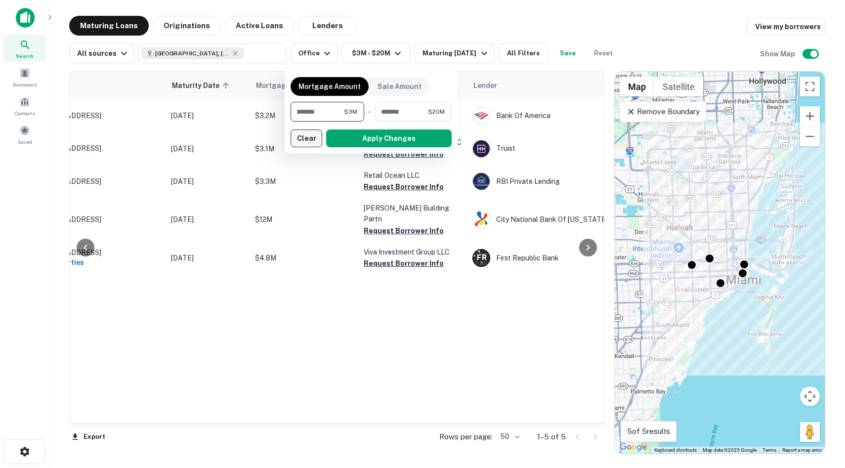
click at [295, 144] on button "Clear" at bounding box center [306, 138] width 32 height 18
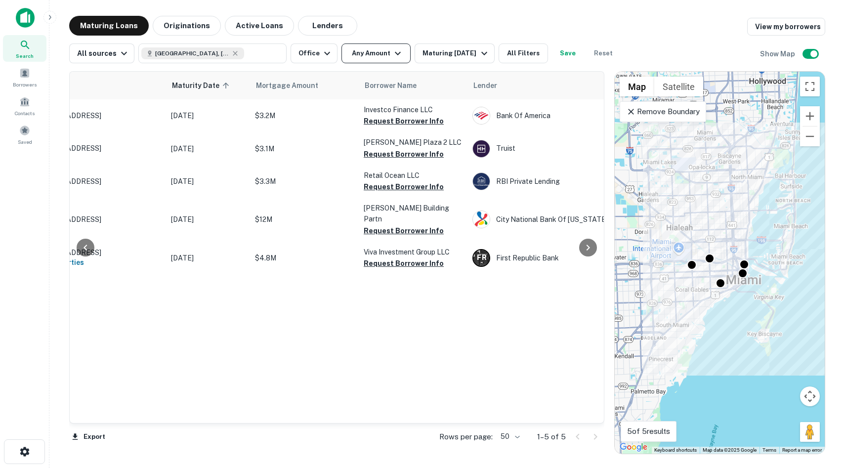
click at [393, 51] on icon "button" at bounding box center [398, 53] width 12 height 12
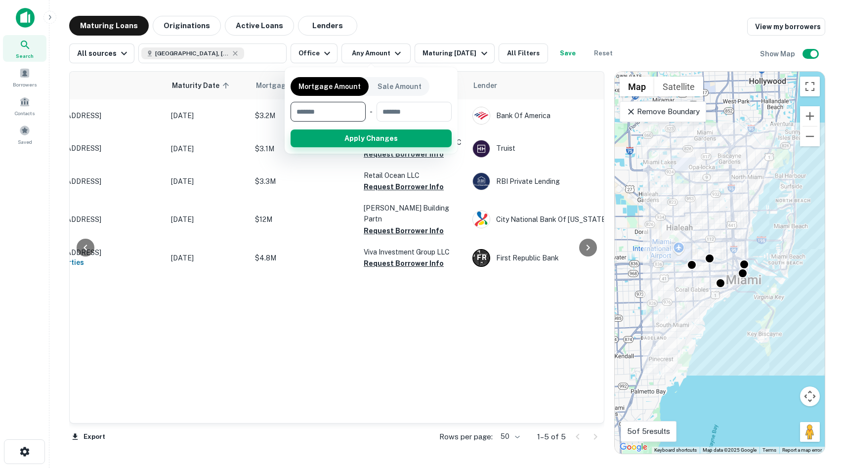
click at [363, 141] on button "Apply Changes" at bounding box center [370, 138] width 161 height 18
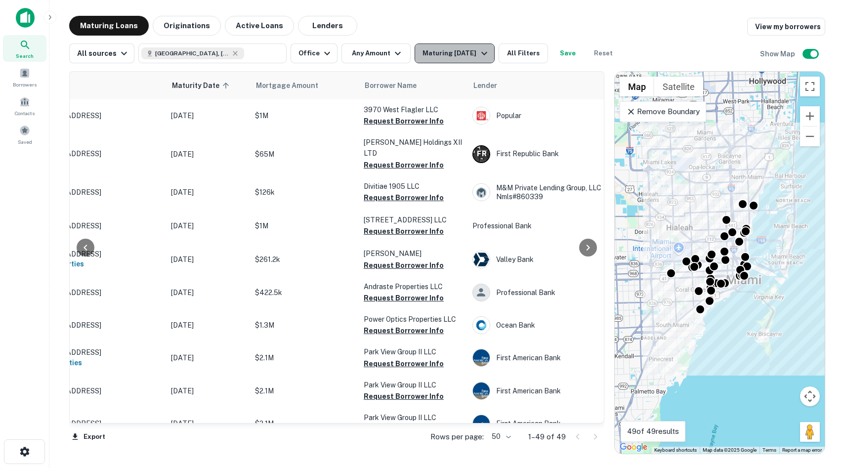
click at [460, 56] on div "Maturing In 1 Year" at bounding box center [455, 53] width 67 height 12
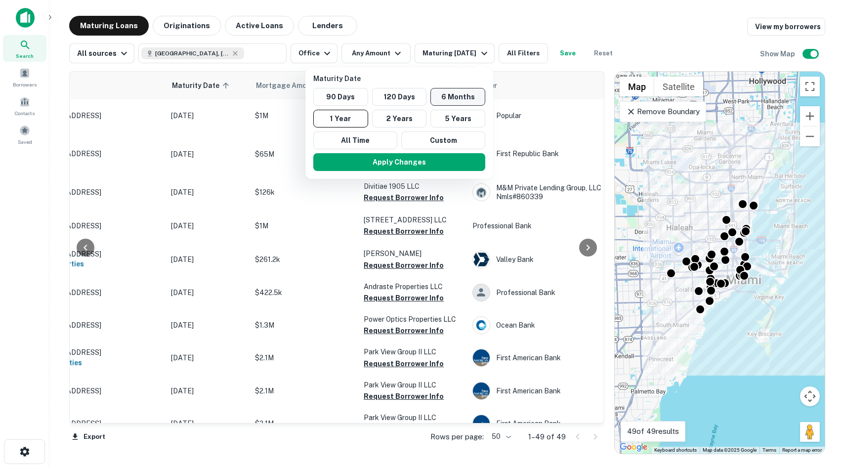
click at [455, 91] on button "6 Months" at bounding box center [457, 97] width 55 height 18
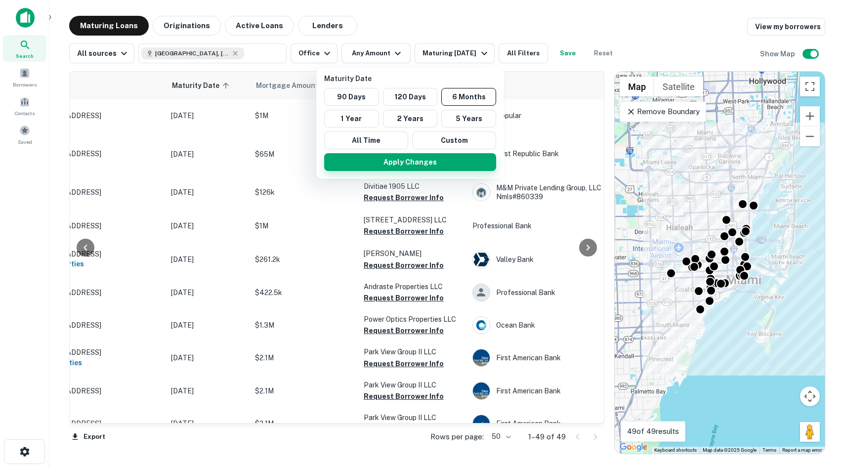
click at [421, 158] on button "Apply Changes" at bounding box center [410, 162] width 172 height 18
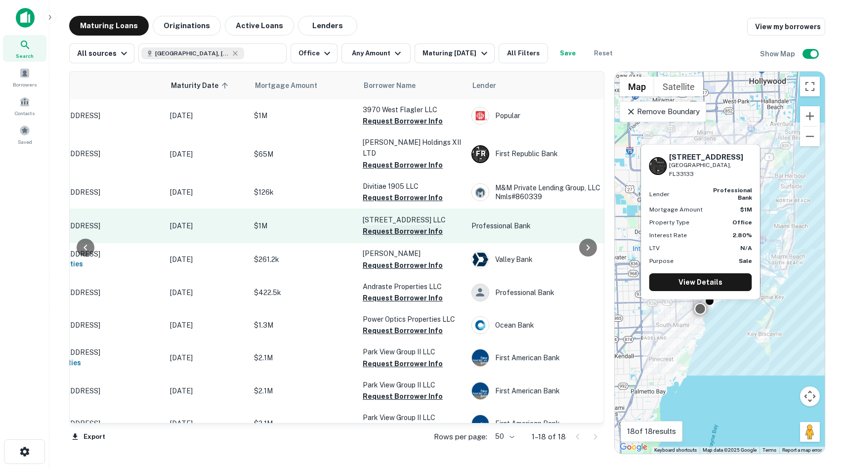
scroll to position [0, 76]
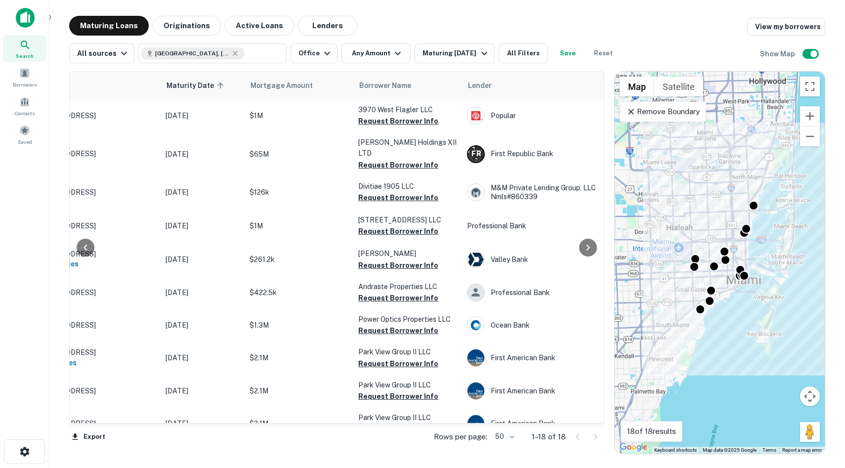
click at [573, 53] on button "Save" at bounding box center [568, 53] width 32 height 20
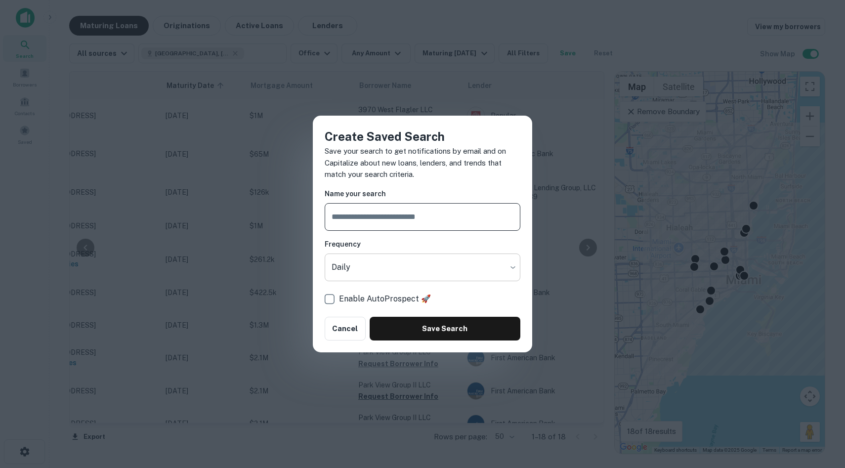
click at [347, 267] on body "Search Borrowers Contacts Saved Maturing Loans Originations Active Loans Lender…" at bounding box center [422, 234] width 845 height 468
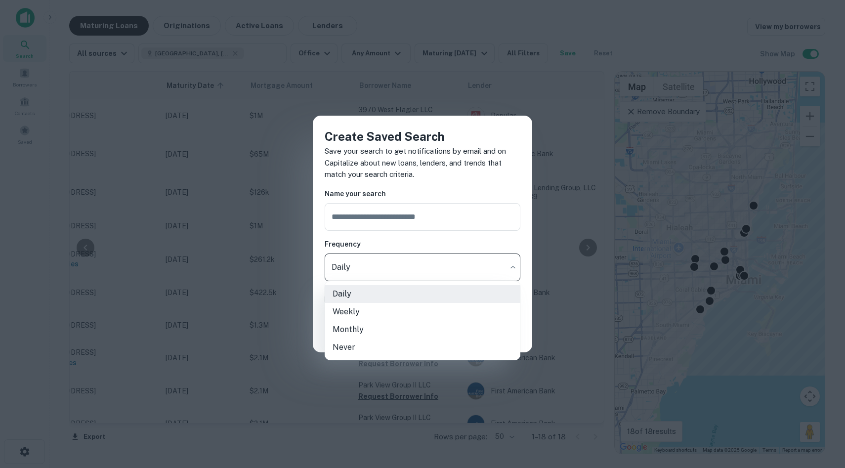
click at [355, 348] on li "Never" at bounding box center [423, 347] width 196 height 18
type input "*****"
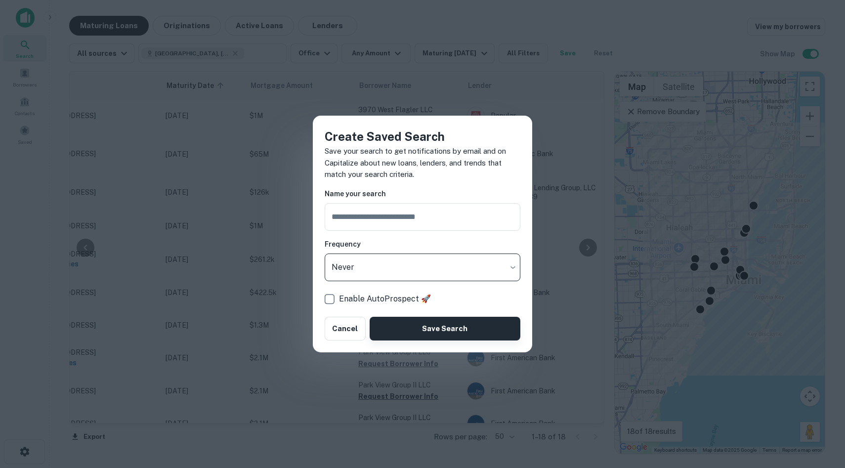
click at [430, 330] on button "Save Search" at bounding box center [444, 329] width 151 height 24
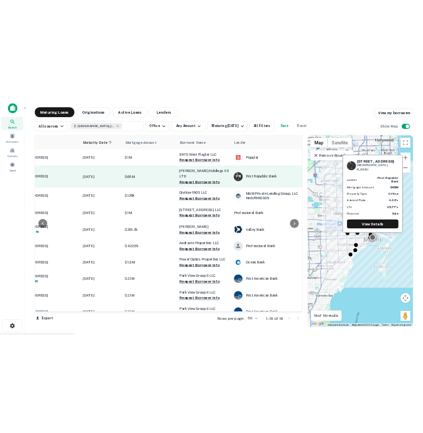
scroll to position [0, 0]
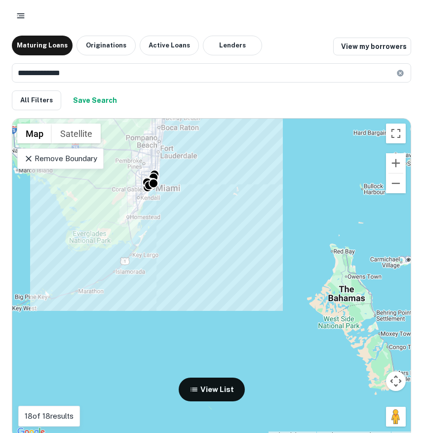
click at [146, 223] on div "To activate drag with keyboard, press Alt + Enter. Once in keyboard drag state,…" at bounding box center [211, 279] width 399 height 320
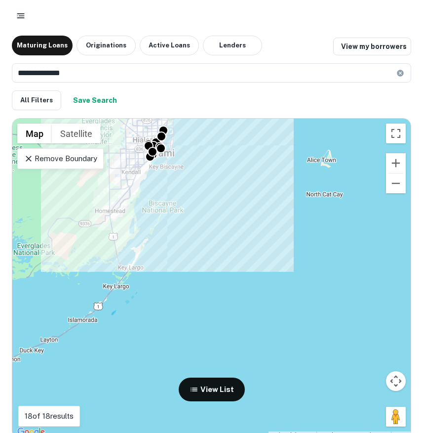
click at [147, 187] on div "To activate drag with keyboard, press Alt + Enter. Once in keyboard drag state,…" at bounding box center [211, 279] width 399 height 320
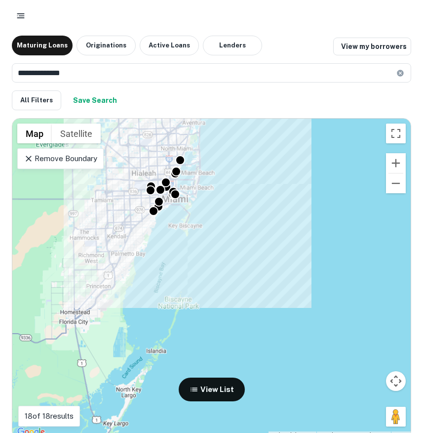
drag, startPoint x: 147, startPoint y: 187, endPoint x: 140, endPoint y: 264, distance: 77.8
click at [140, 264] on div "To activate drag with keyboard, press Alt + Enter. Once in keyboard drag state,…" at bounding box center [211, 279] width 399 height 320
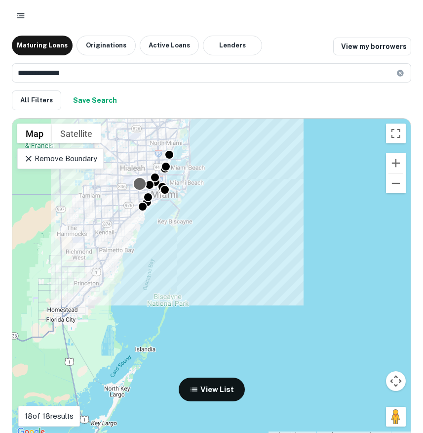
click at [139, 179] on body "**********" at bounding box center [211, 216] width 423 height 433
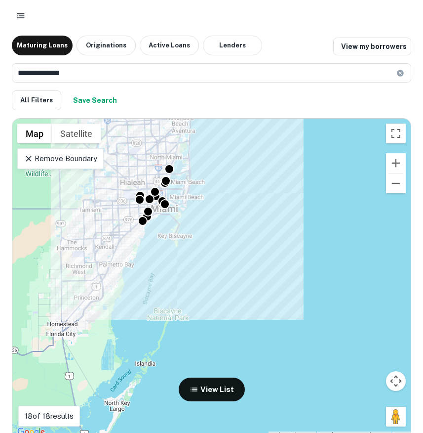
drag, startPoint x: 168, startPoint y: 223, endPoint x: 163, endPoint y: 245, distance: 22.8
click at [163, 245] on div "To activate drag with keyboard, press Alt + Enter. Once in keyboard drag state,…" at bounding box center [211, 279] width 399 height 320
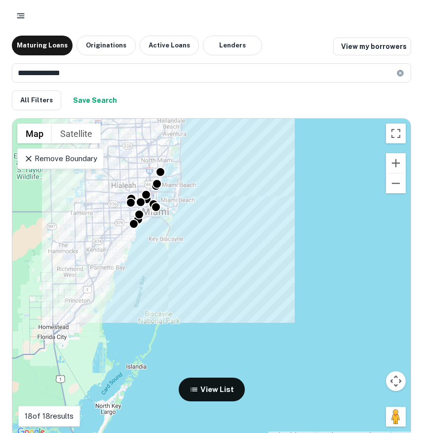
click at [215, 151] on div "To activate drag with keyboard, press Alt + Enter. Once in keyboard drag state,…" at bounding box center [211, 279] width 399 height 320
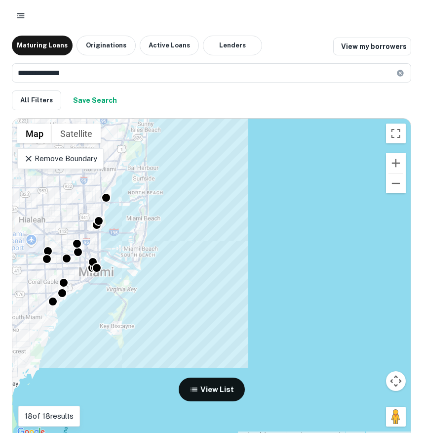
click at [177, 220] on div "To activate drag with keyboard, press Alt + Enter. Once in keyboard drag state,…" at bounding box center [211, 279] width 399 height 320
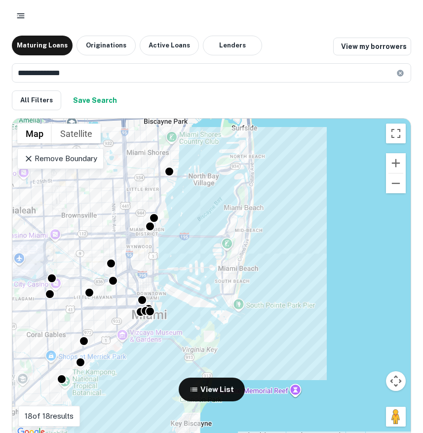
drag, startPoint x: 133, startPoint y: 252, endPoint x: 268, endPoint y: 244, distance: 135.1
click at [268, 244] on div "To activate drag with keyboard, press Alt + Enter. Once in keyboard drag state,…" at bounding box center [211, 279] width 399 height 320
